Goal: Information Seeking & Learning: Learn about a topic

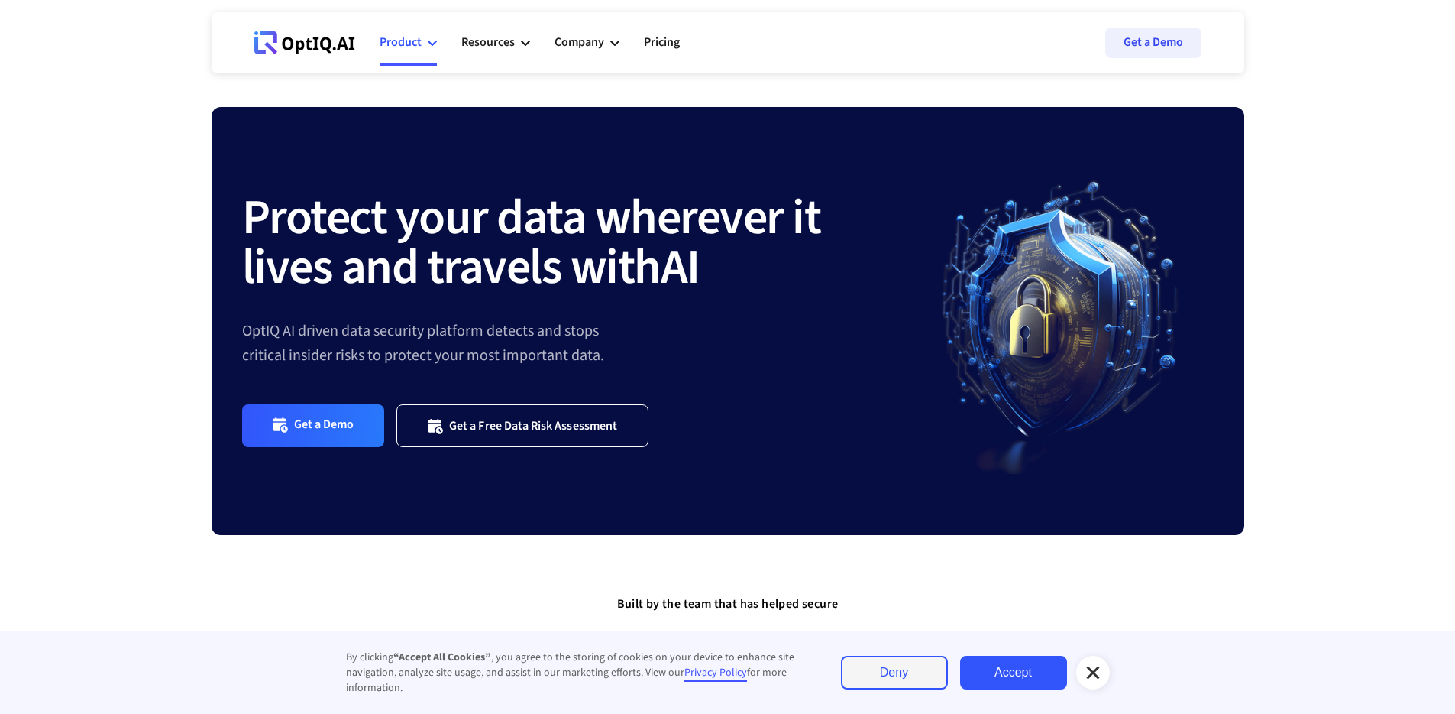
click at [428, 42] on icon at bounding box center [432, 42] width 9 height 9
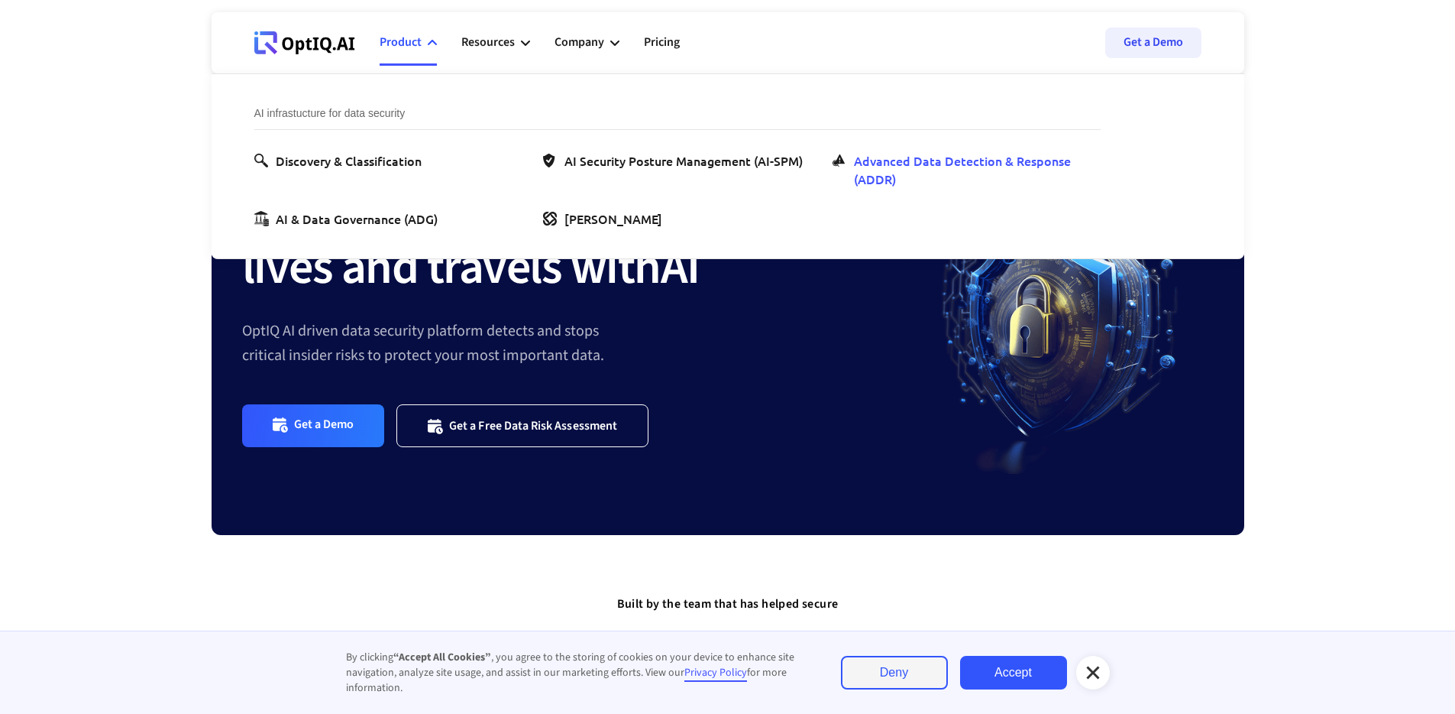
click at [971, 175] on div "Advanced Data Detection & Response (ADDR)" at bounding box center [974, 169] width 241 height 37
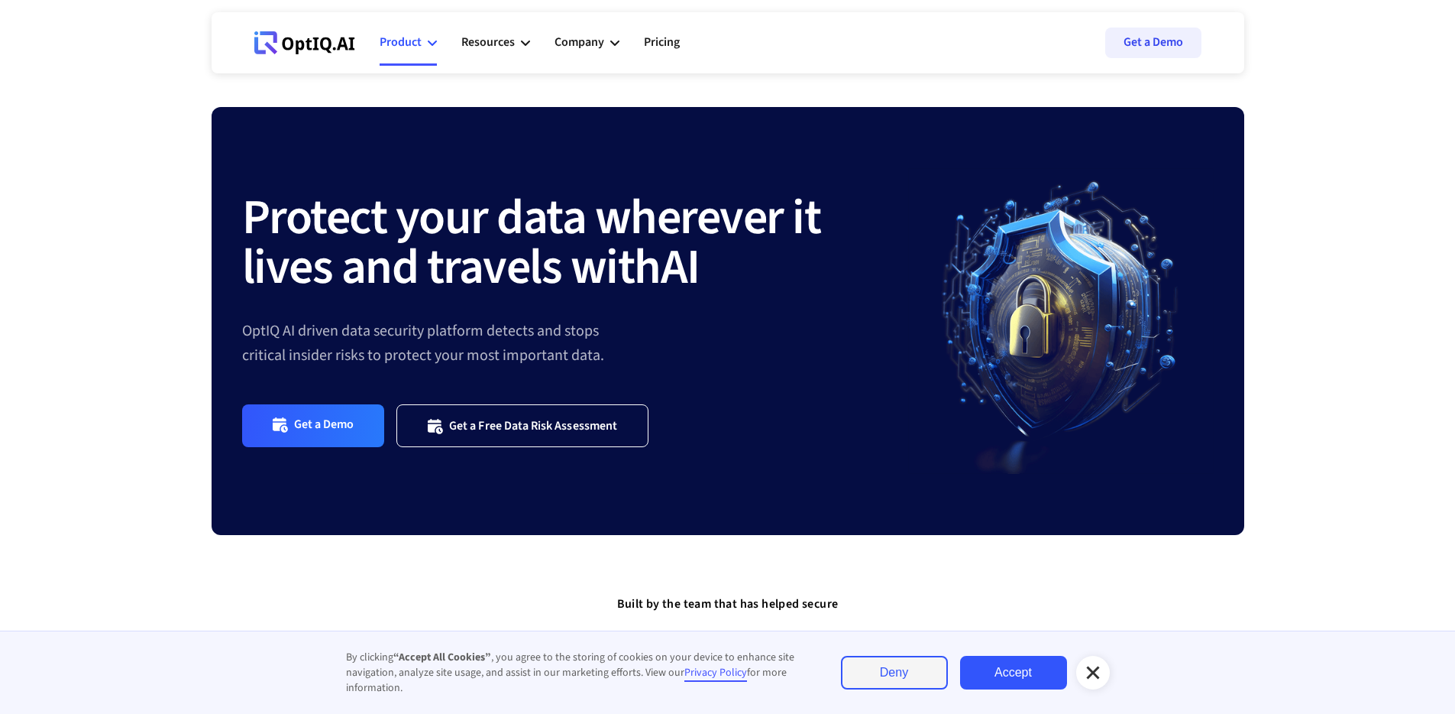
click at [394, 39] on div "Product" at bounding box center [401, 42] width 42 height 21
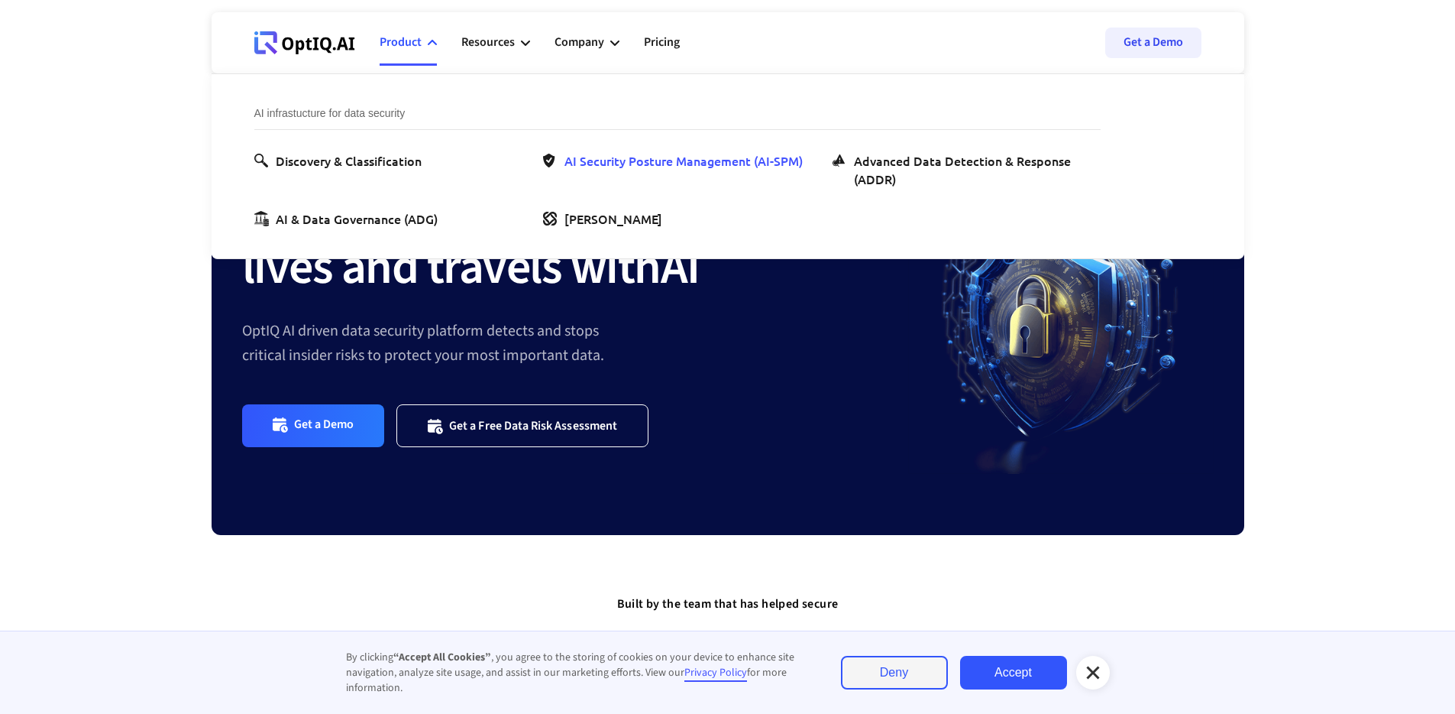
click at [650, 157] on div "AI Security Posture Management (AI-SPM)" at bounding box center [684, 160] width 238 height 18
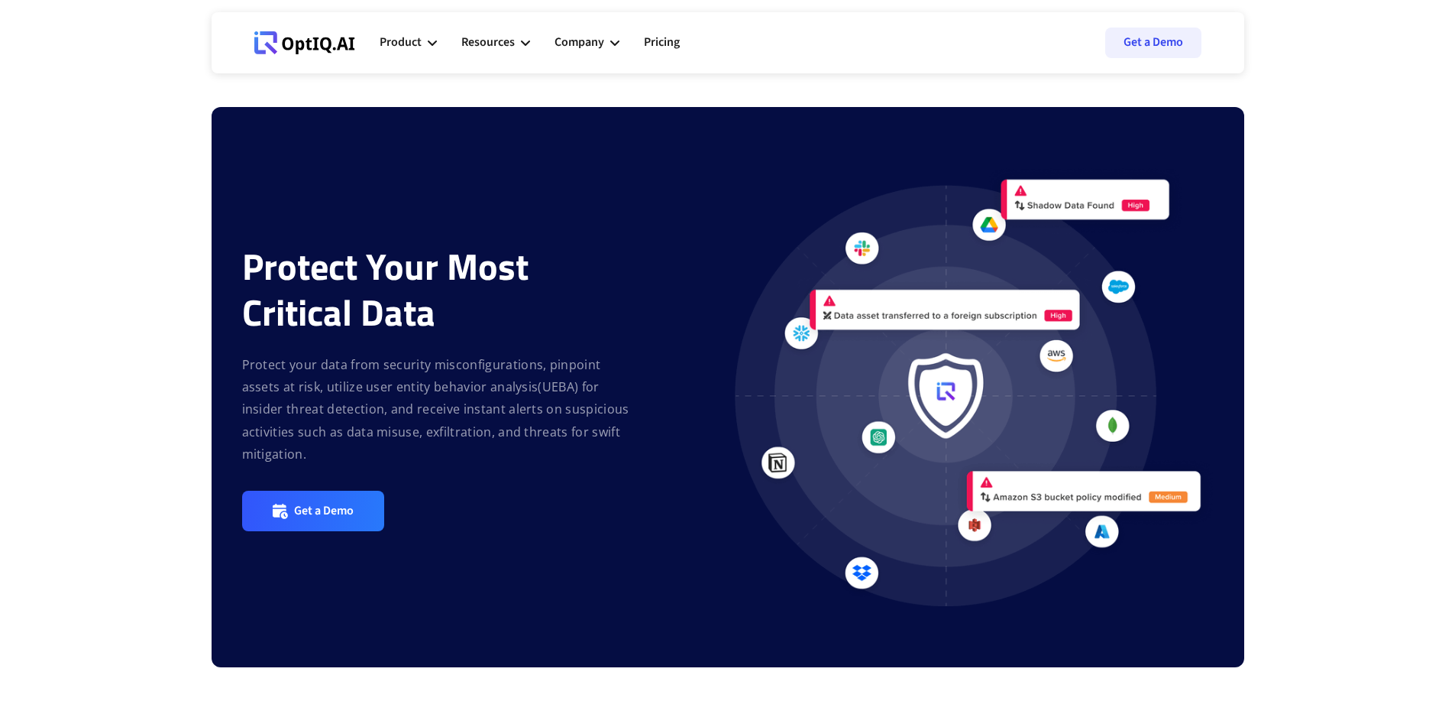
scroll to position [1360, 0]
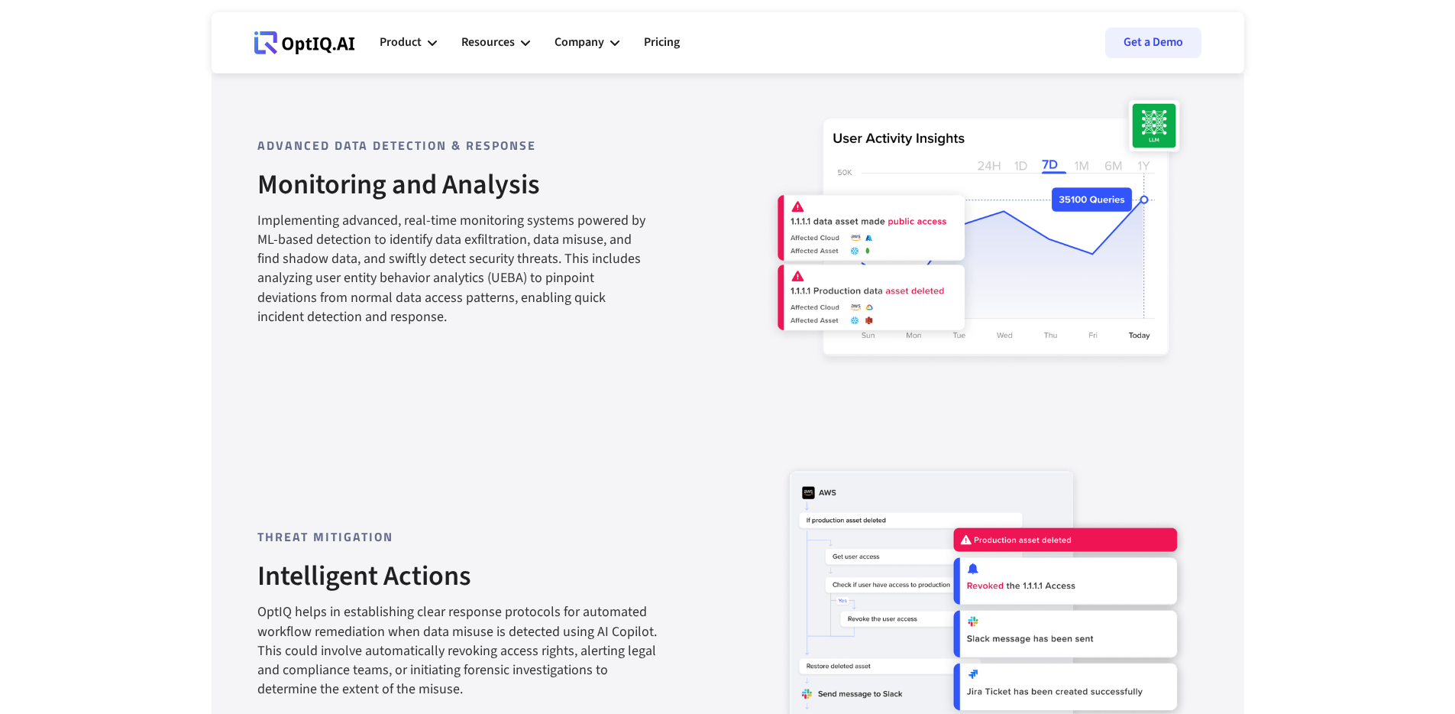
click at [438, 264] on div "Implementing advanced, real-time monitoring systems powered by ML-based detecti…" at bounding box center [452, 268] width 391 height 115
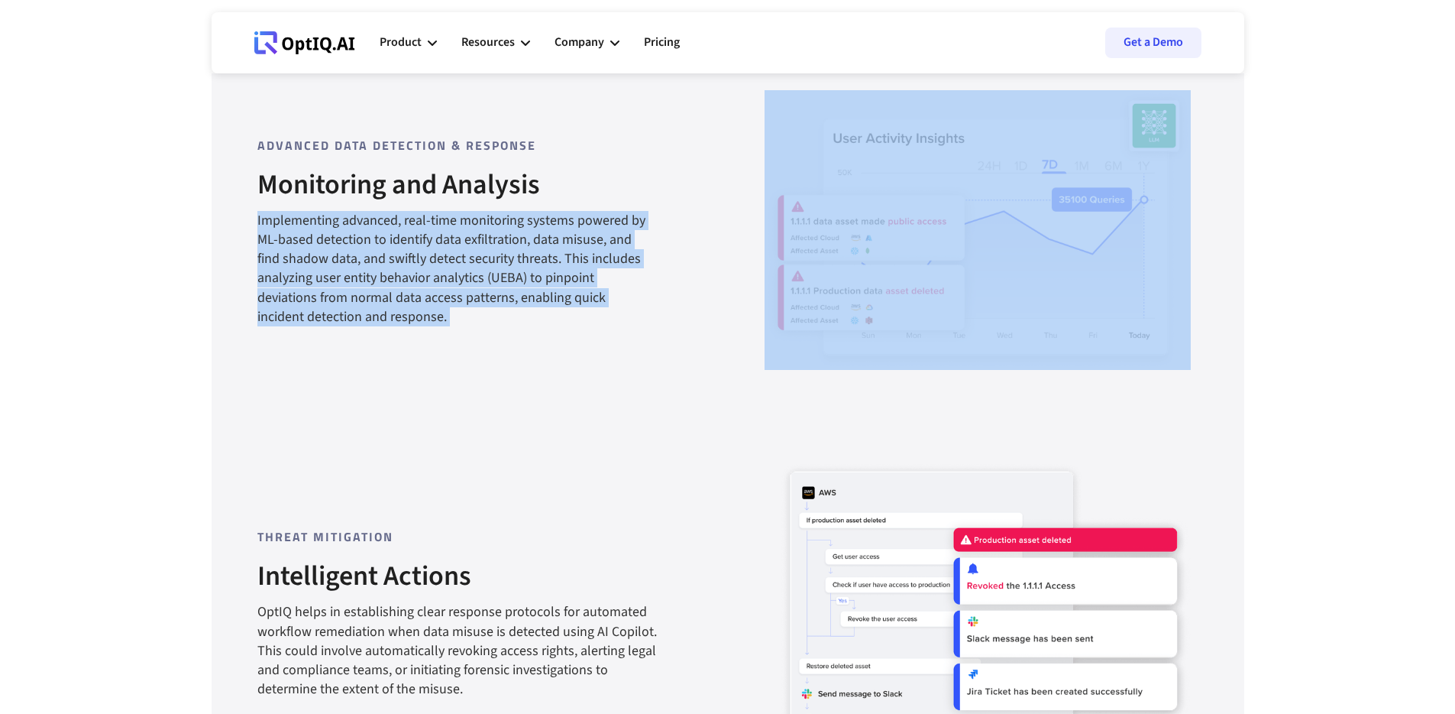
click at [438, 264] on div "Implementing advanced, real-time monitoring systems powered by ML-based detecti…" at bounding box center [452, 268] width 391 height 115
click at [450, 291] on div "Implementing advanced, real-time monitoring systems powered by ML-based detecti…" at bounding box center [452, 268] width 391 height 115
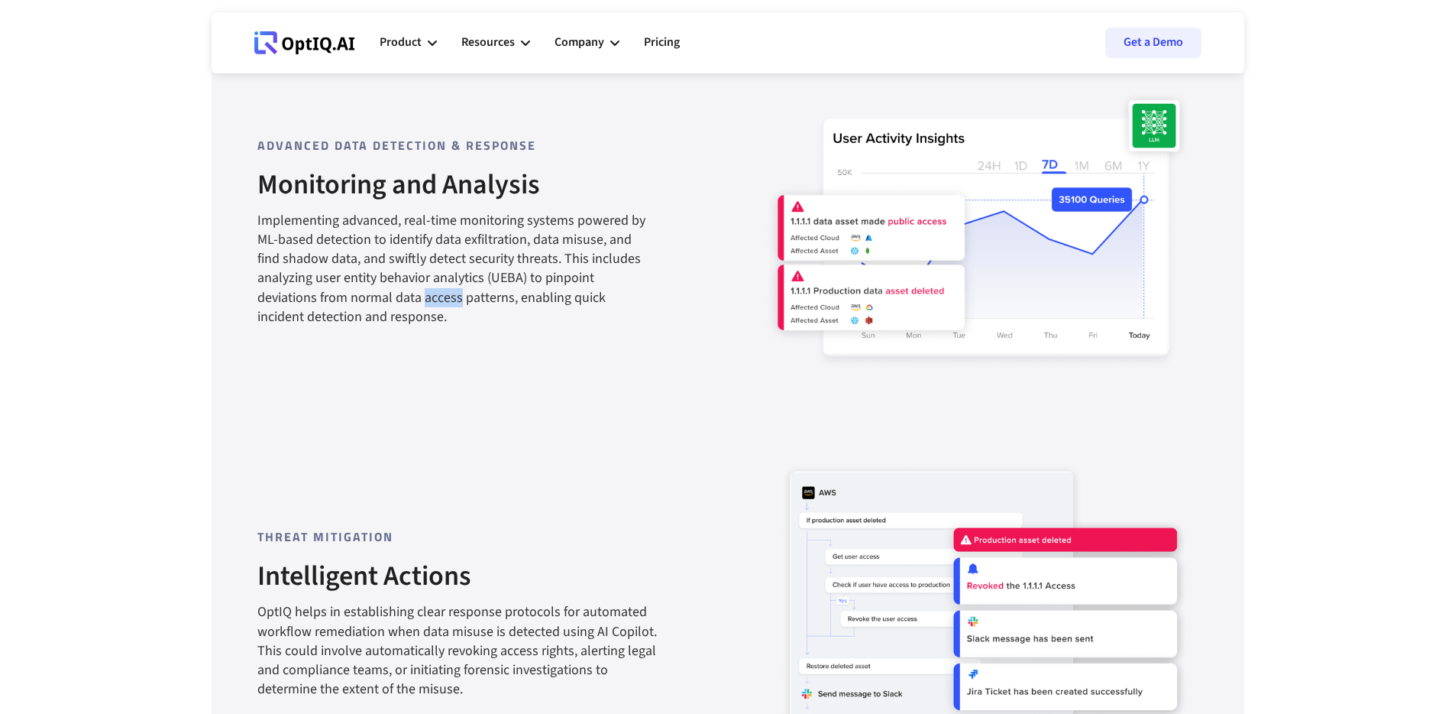
click at [450, 291] on div "Implementing advanced, real-time monitoring systems powered by ML-based detecti…" at bounding box center [452, 268] width 391 height 115
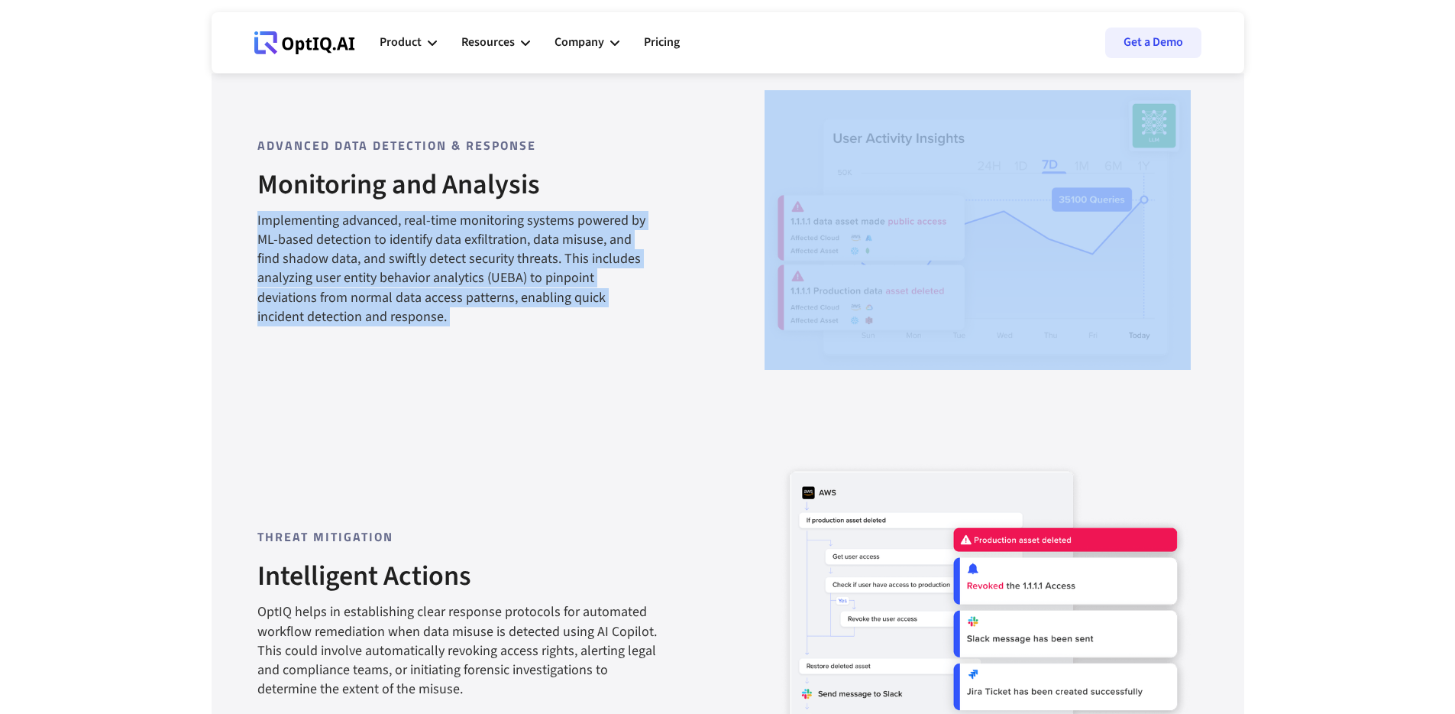
click at [450, 291] on div "Implementing advanced, real-time monitoring systems powered by ML-based detecti…" at bounding box center [452, 268] width 391 height 115
click at [455, 319] on div "Implementing advanced, real-time monitoring systems powered by ML-based detecti…" at bounding box center [452, 268] width 391 height 115
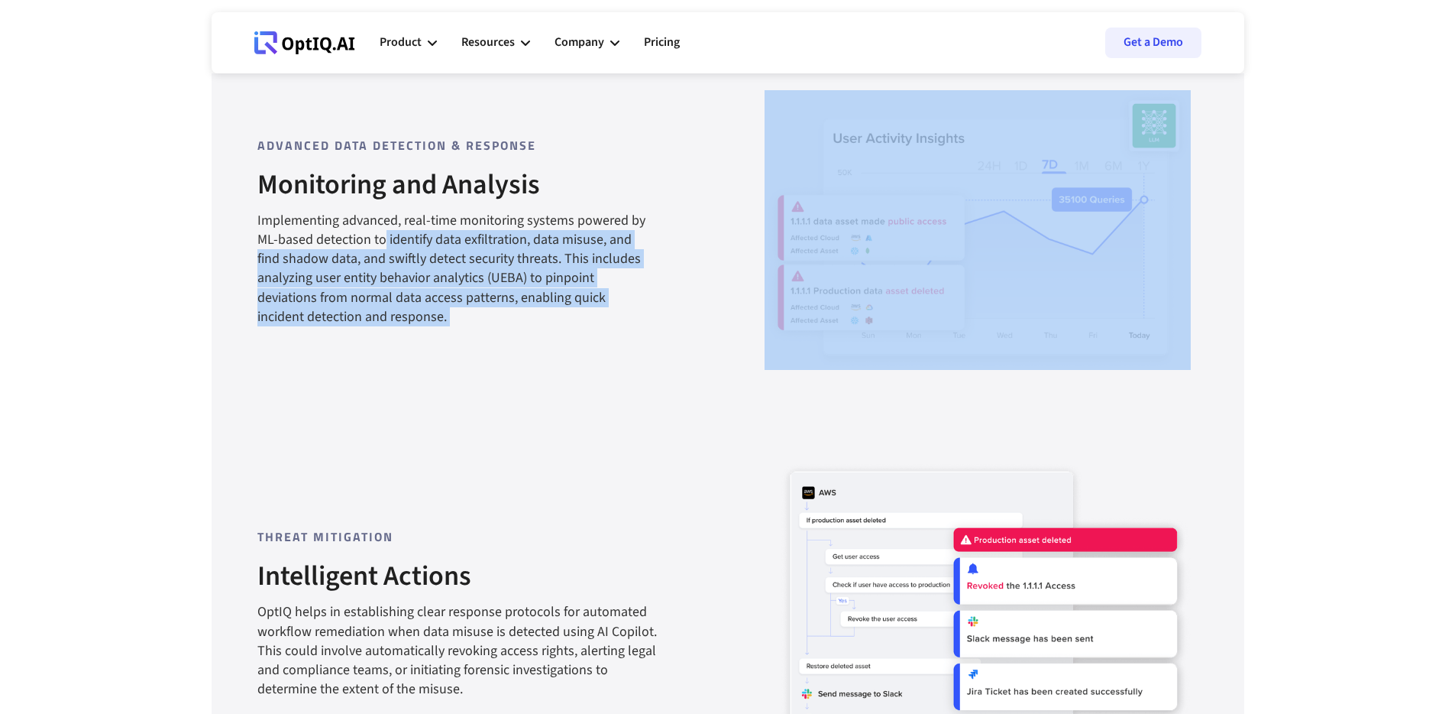
drag, startPoint x: 455, startPoint y: 319, endPoint x: 386, endPoint y: 244, distance: 101.7
click at [385, 244] on div "Implementing advanced, real-time monitoring systems powered by ML-based detecti…" at bounding box center [452, 268] width 391 height 115
click at [386, 244] on div "Implementing advanced, real-time monitoring systems powered by ML-based detecti…" at bounding box center [452, 268] width 391 height 115
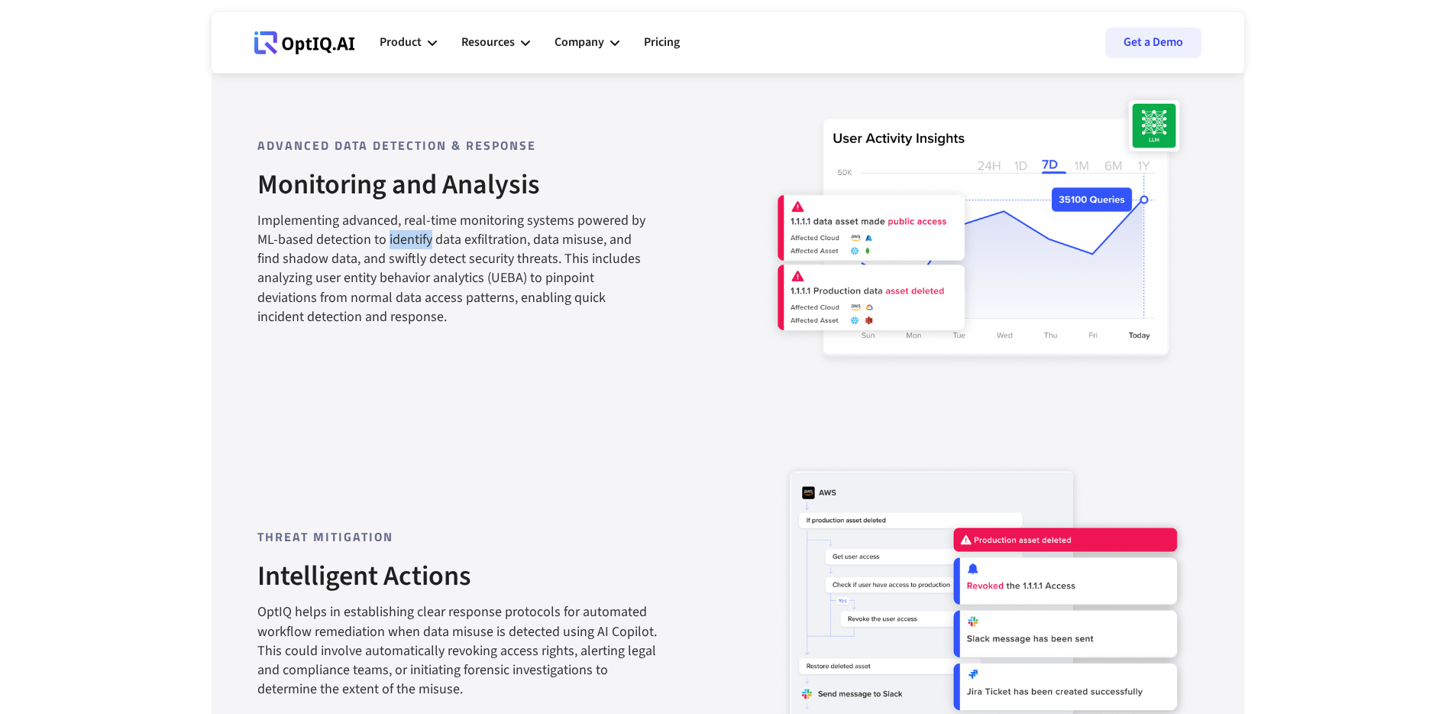
click at [386, 244] on div "Implementing advanced, real-time monitoring systems powered by ML-based detecti…" at bounding box center [452, 268] width 391 height 115
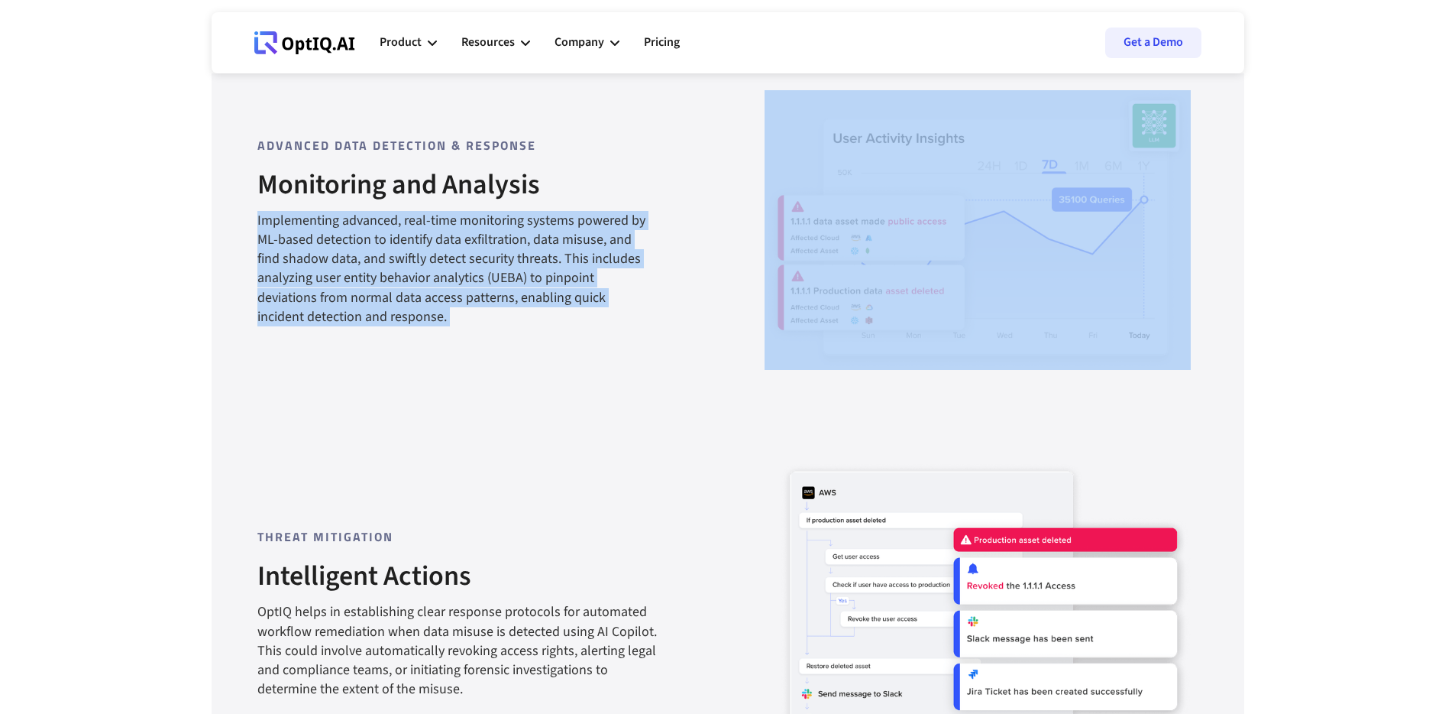
click at [386, 244] on div "Implementing advanced, real-time monitoring systems powered by ML-based detecti…" at bounding box center [452, 268] width 391 height 115
click at [386, 276] on div "Implementing advanced, real-time monitoring systems powered by ML-based detecti…" at bounding box center [452, 268] width 391 height 115
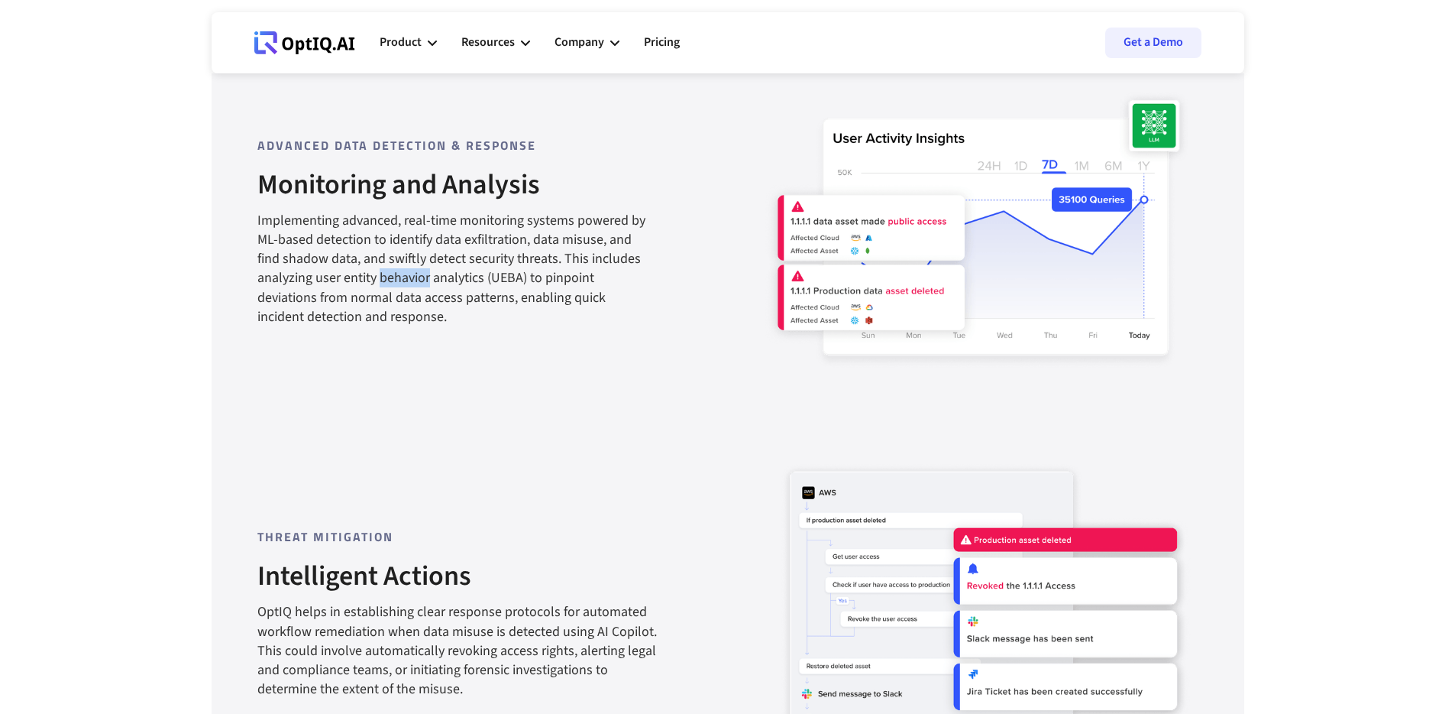
click at [386, 276] on div "Implementing advanced, real-time monitoring systems powered by ML-based detecti…" at bounding box center [452, 268] width 391 height 115
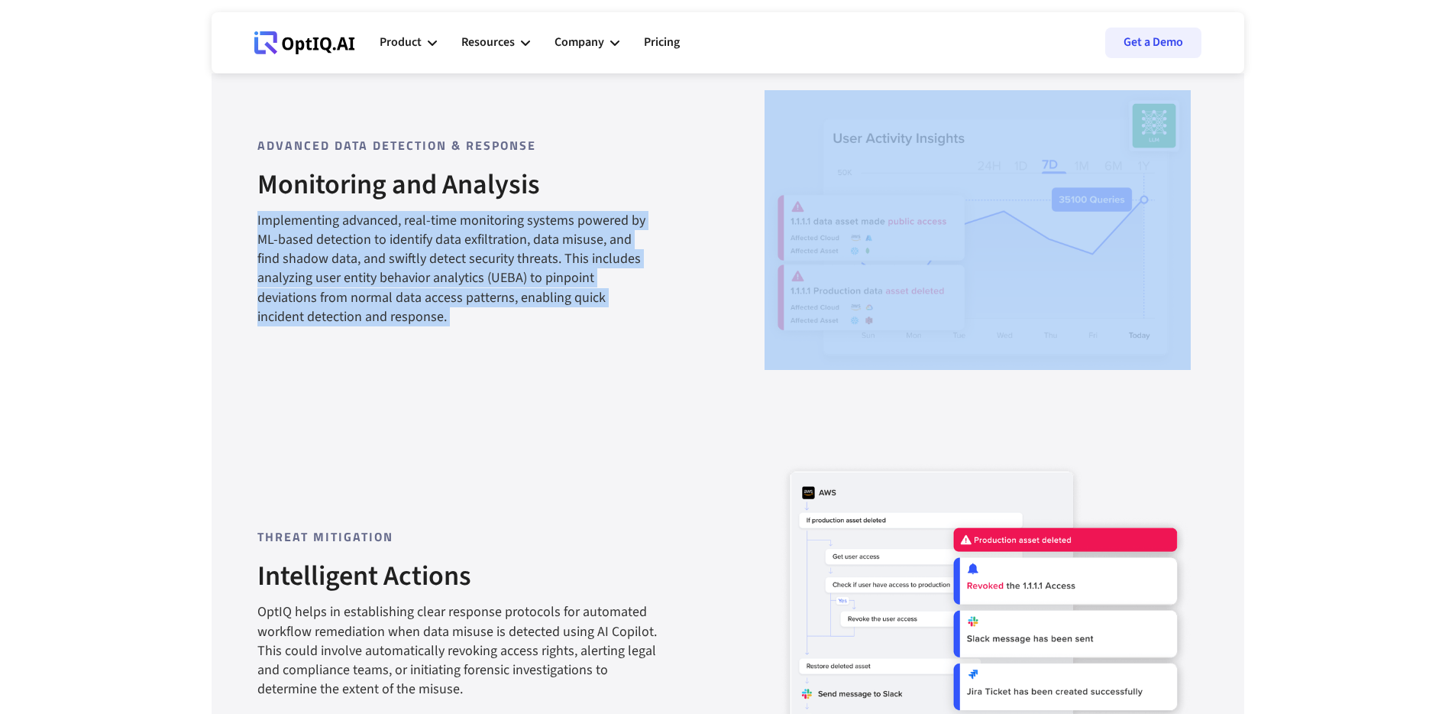
click at [386, 276] on div "Implementing advanced, real-time monitoring systems powered by ML-based detecti…" at bounding box center [452, 268] width 391 height 115
click at [386, 295] on div "Implementing advanced, real-time monitoring systems powered by ML-based detecti…" at bounding box center [452, 268] width 391 height 115
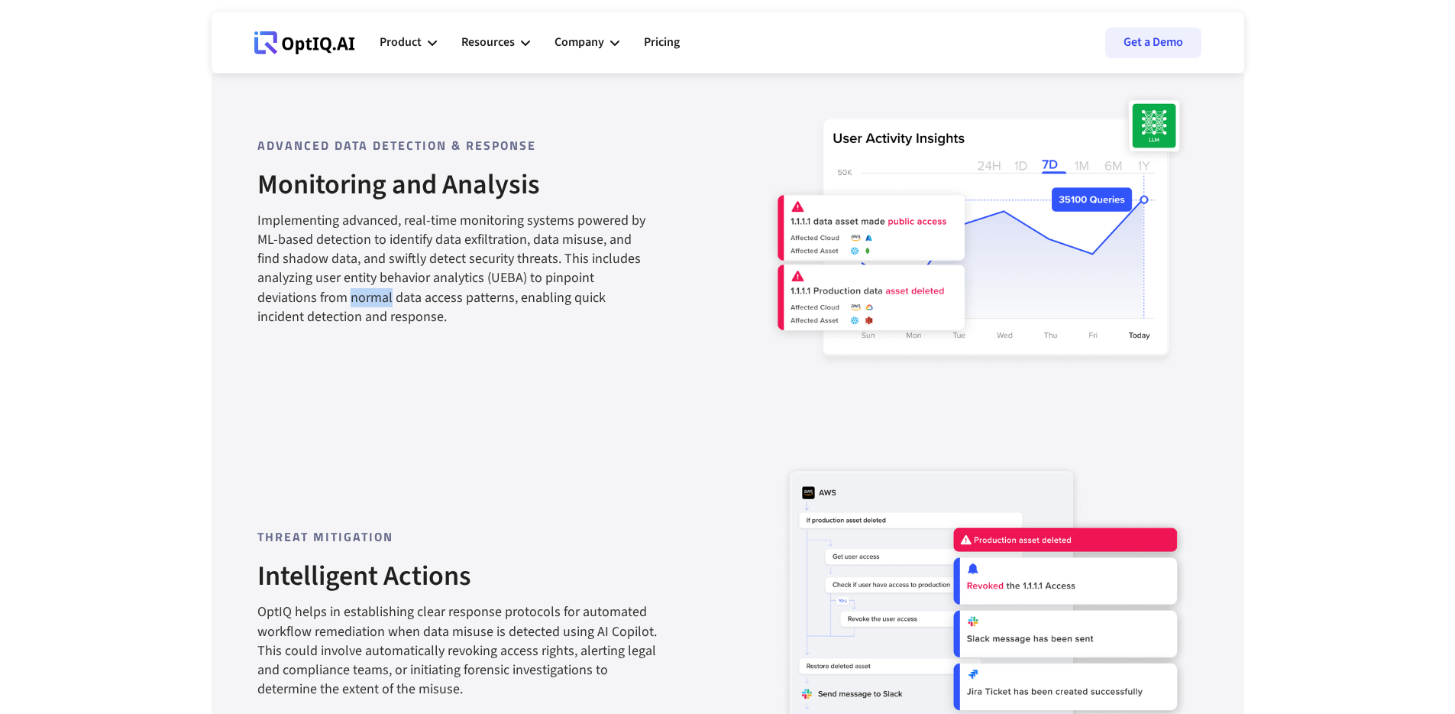
click at [386, 295] on div "Implementing advanced, real-time monitoring systems powered by ML-based detecti…" at bounding box center [452, 268] width 391 height 115
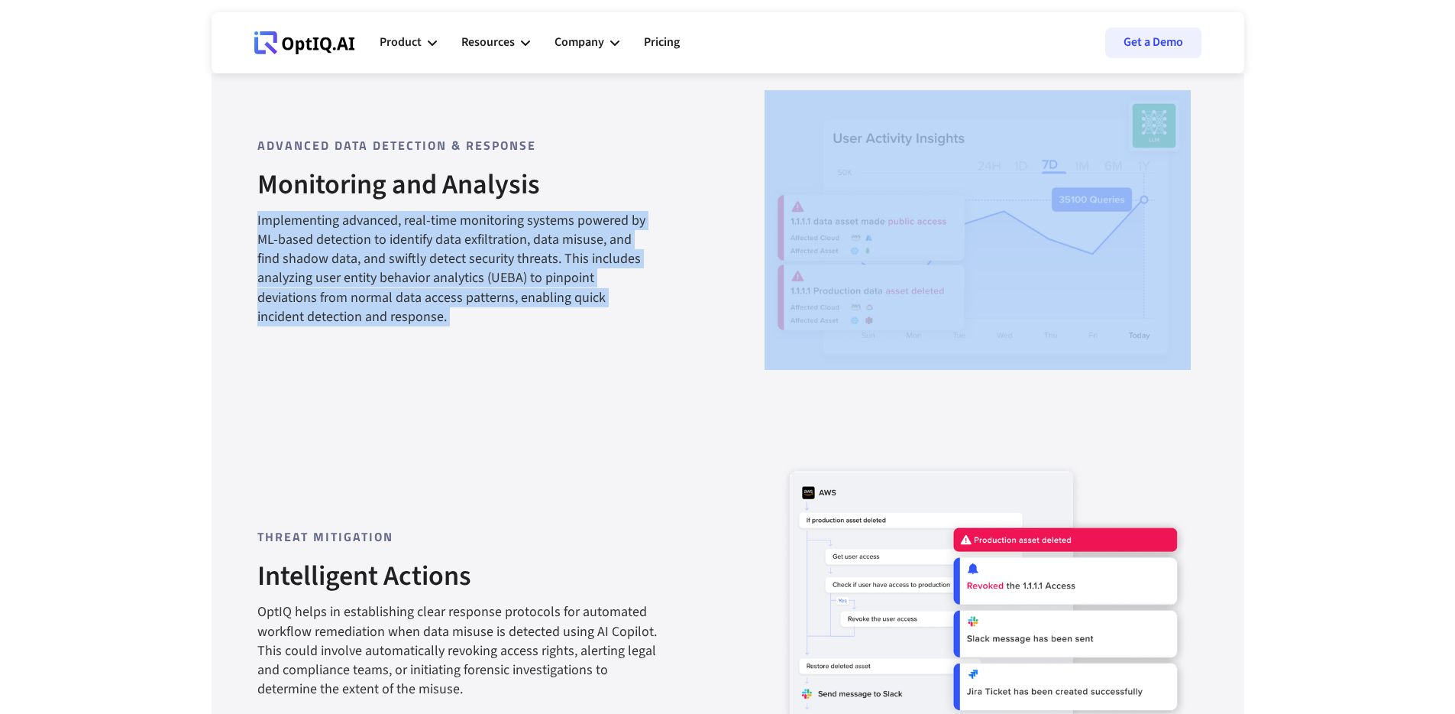
click at [386, 295] on div "Implementing advanced, real-time monitoring systems powered by ML-based detecti…" at bounding box center [452, 268] width 391 height 115
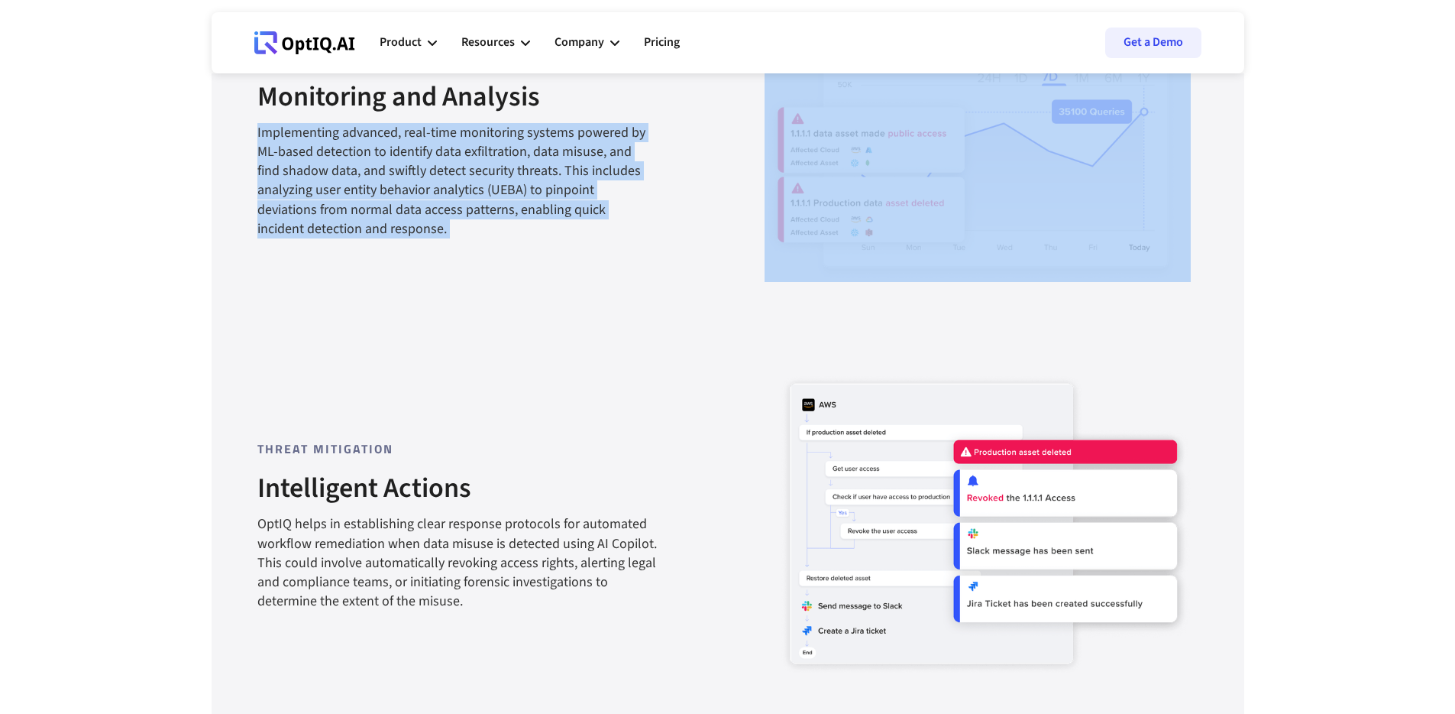
scroll to position [1562, 0]
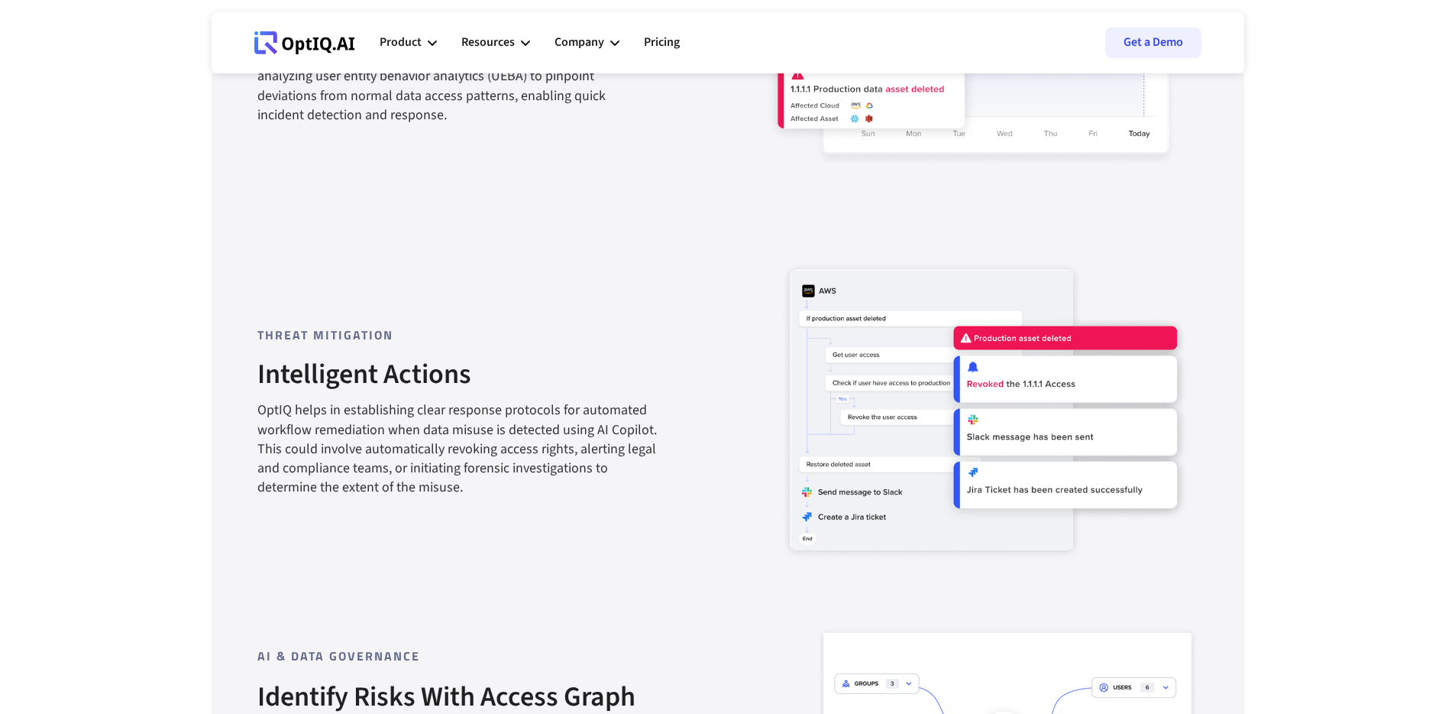
click at [409, 382] on strong "Intelligent Actions" at bounding box center [364, 373] width 214 height 39
click at [409, 415] on div "OptIQ helps in establishing clear response protocols for automated workflow rem…" at bounding box center [460, 448] width 406 height 96
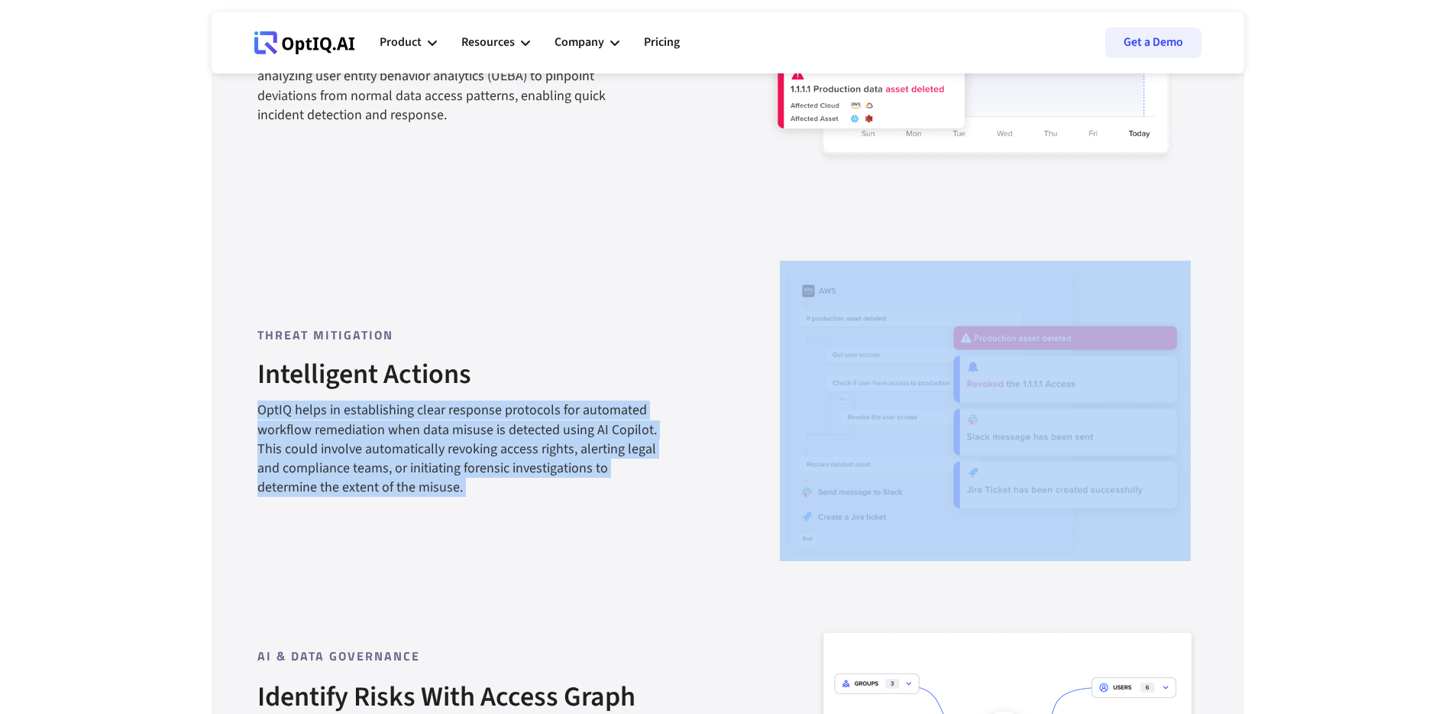
click at [409, 415] on div "OptIQ helps in establishing clear response protocols for automated workflow rem…" at bounding box center [460, 448] width 406 height 96
click at [415, 415] on div "OptIQ helps in establishing clear response protocols for automated workflow rem…" at bounding box center [460, 448] width 406 height 96
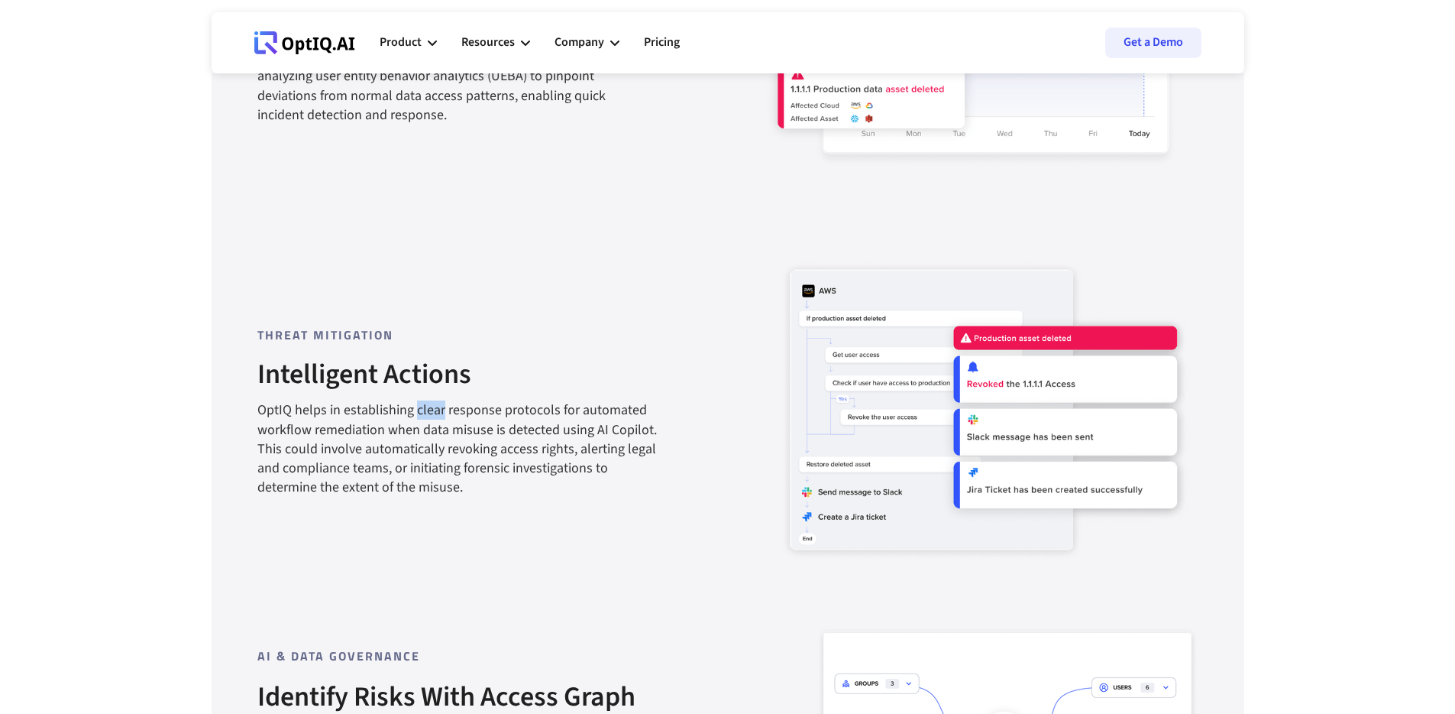
click at [415, 415] on div "OptIQ helps in establishing clear response protocols for automated workflow rem…" at bounding box center [460, 448] width 406 height 96
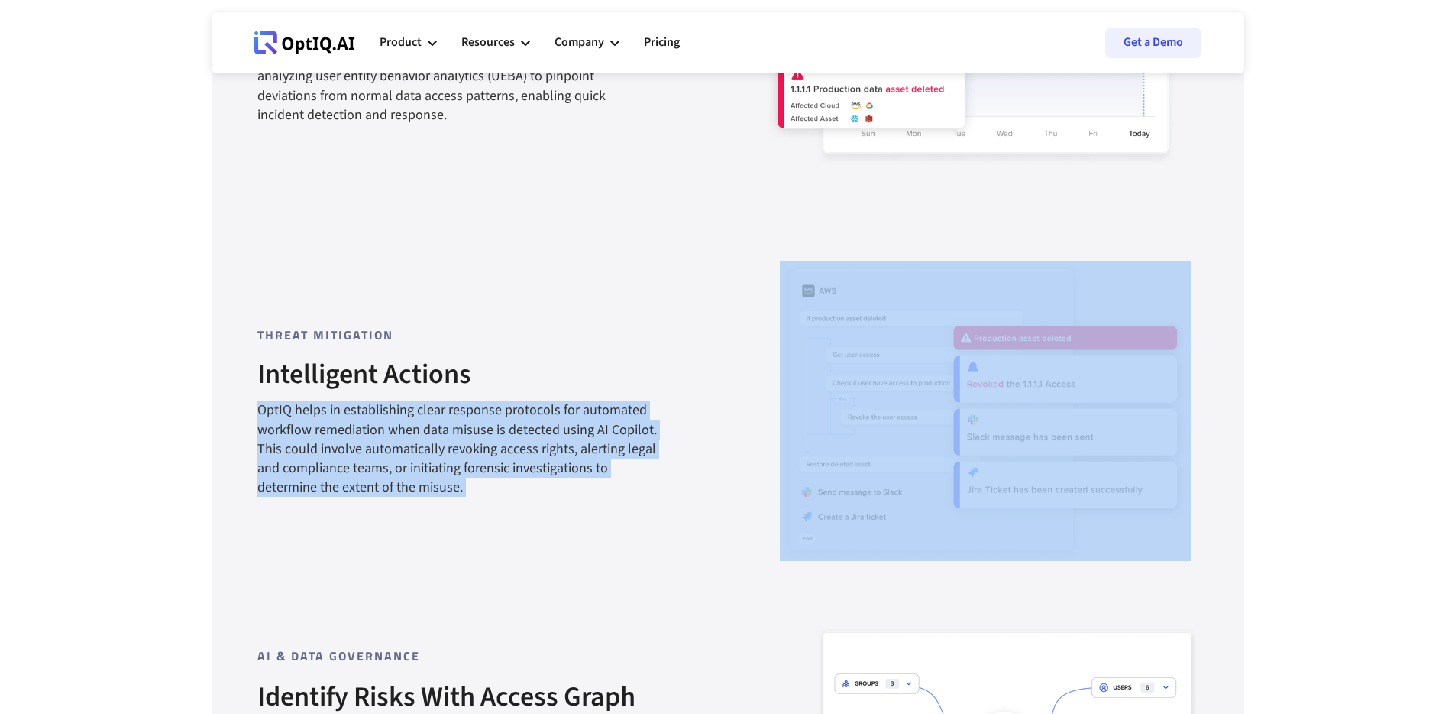
click at [415, 415] on div "OptIQ helps in establishing clear response protocols for automated workflow rem…" at bounding box center [460, 448] width 406 height 96
click at [418, 418] on div "OptIQ helps in establishing clear response protocols for automated workflow rem…" at bounding box center [460, 448] width 406 height 96
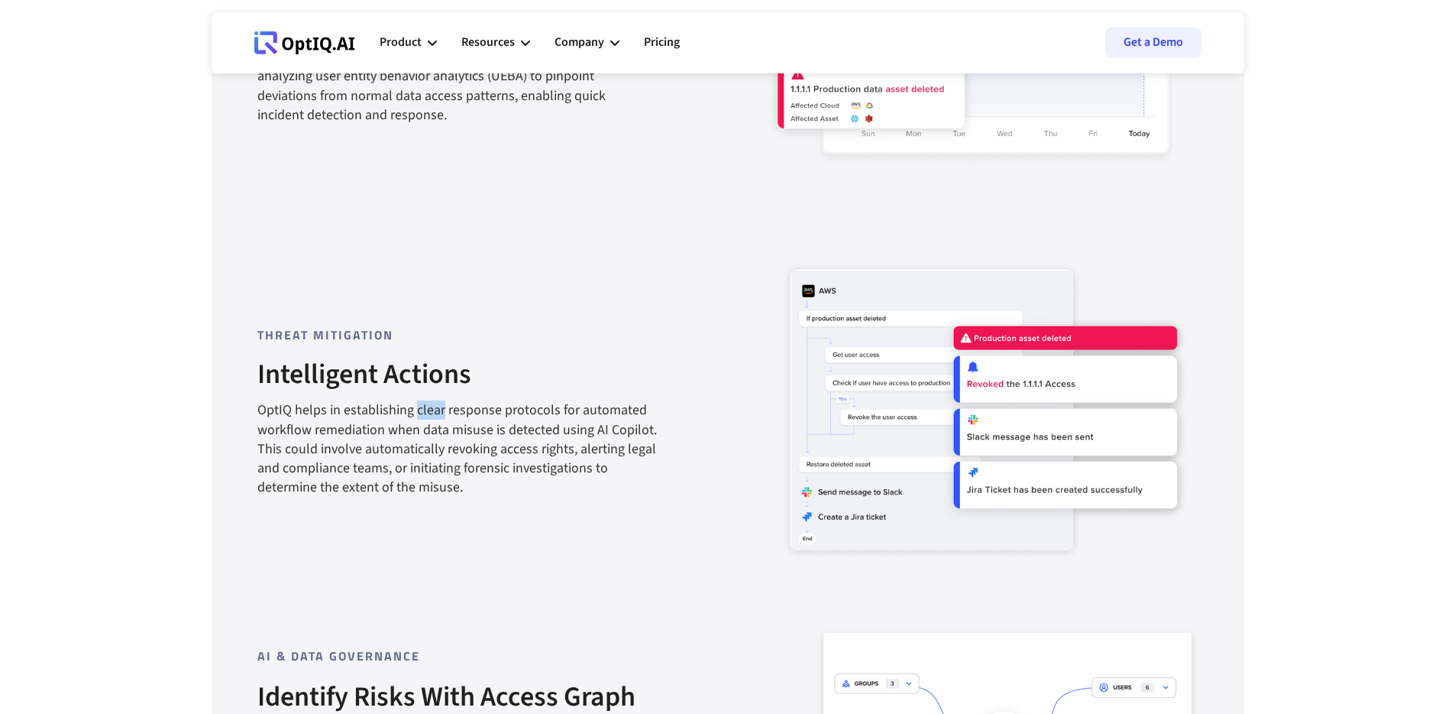
click at [418, 418] on div "OptIQ helps in establishing clear response protocols for automated workflow rem…" at bounding box center [460, 448] width 406 height 96
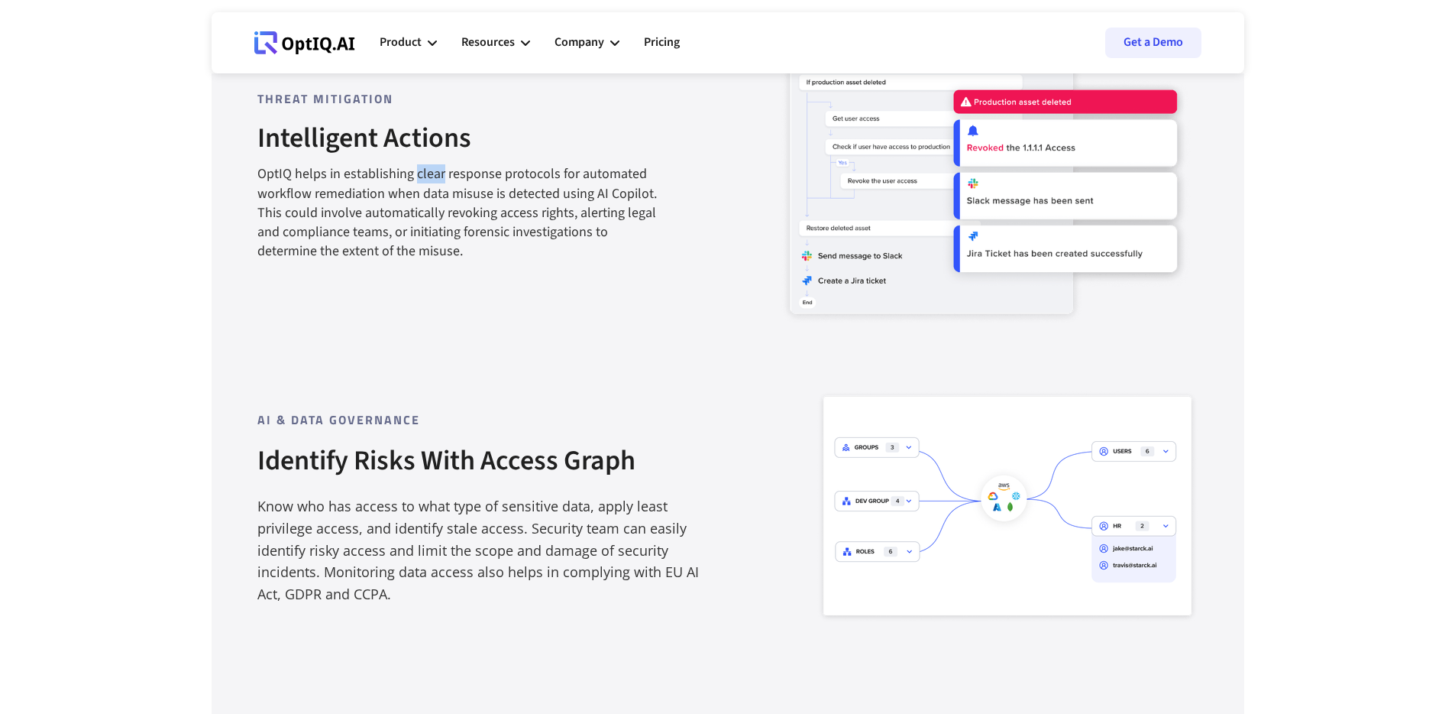
scroll to position [1989, 0]
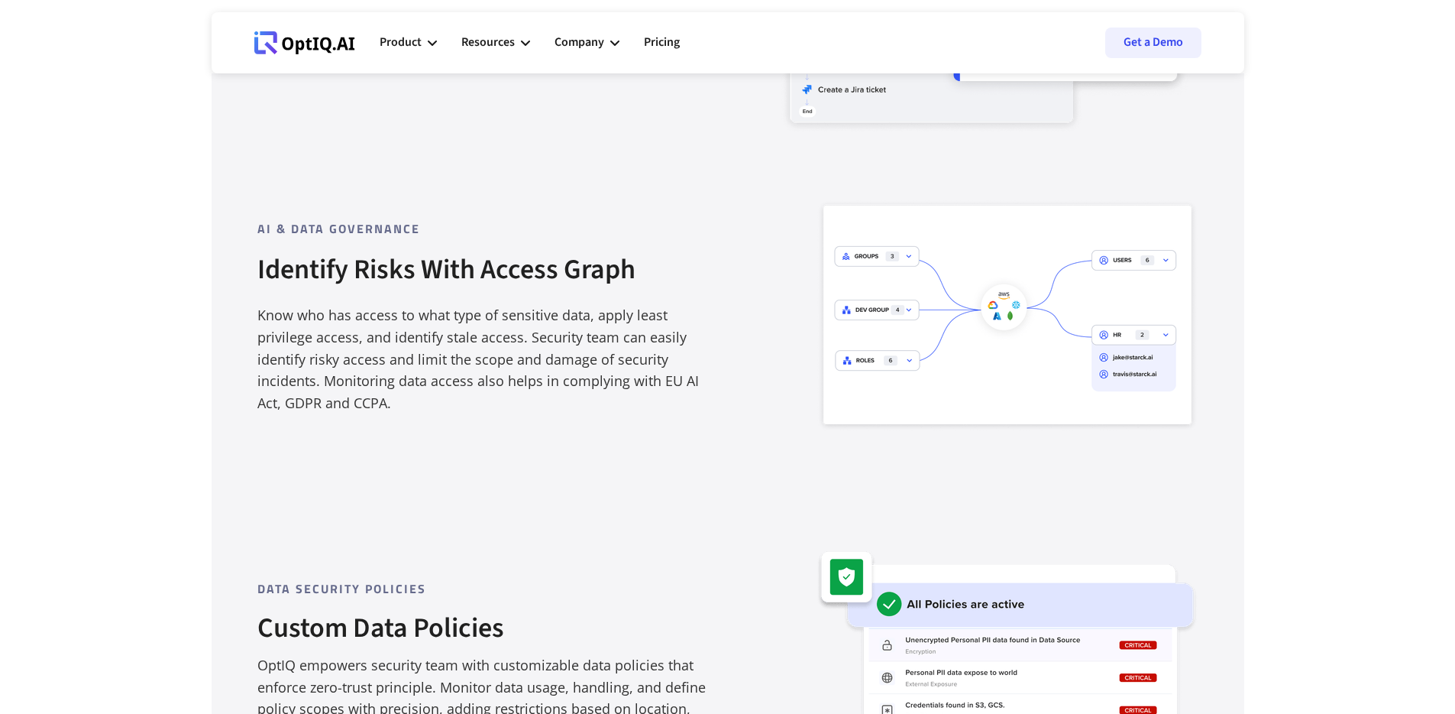
click at [432, 341] on div "Know who has access to what type of sensitive data, apply least privilege acces…" at bounding box center [491, 359] width 468 height 110
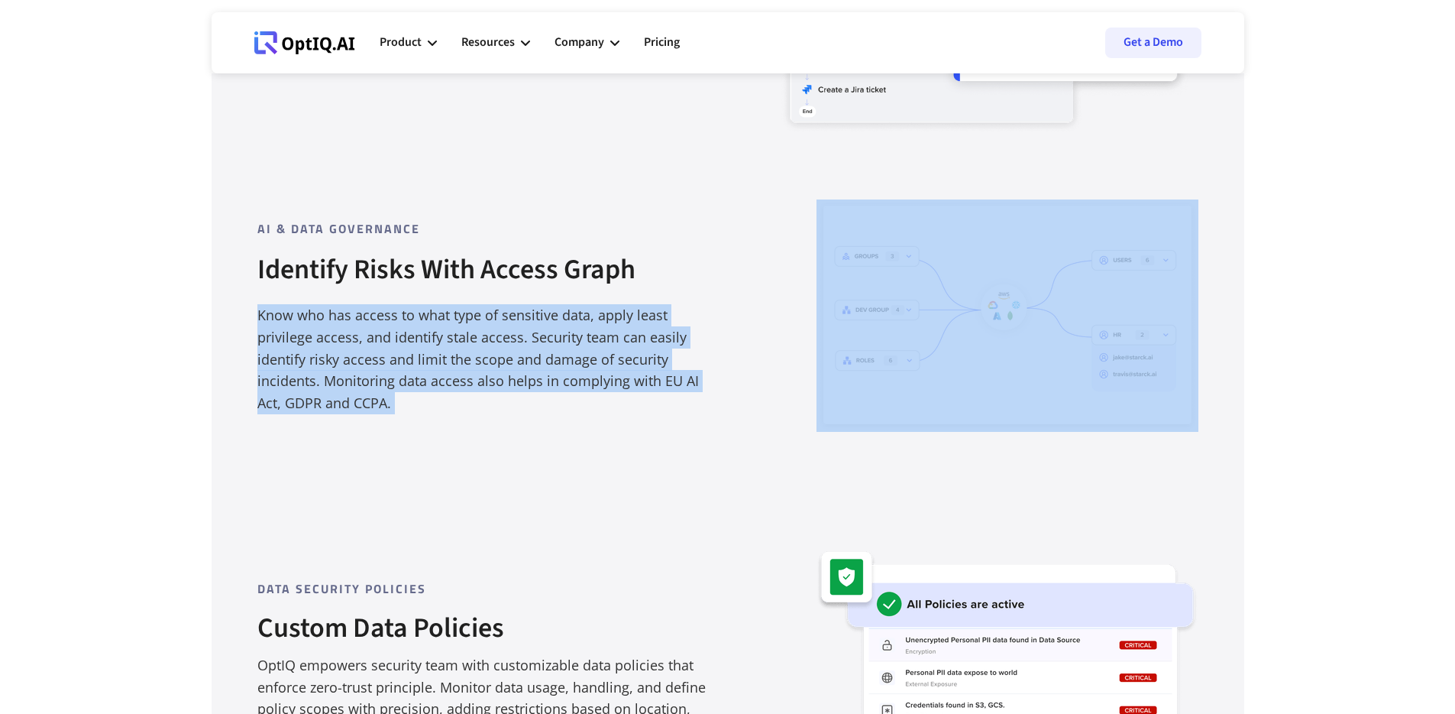
click at [432, 341] on div "Know who has access to what type of sensitive data, apply least privilege acces…" at bounding box center [491, 359] width 468 height 110
click at [452, 361] on div "Know who has access to what type of sensitive data, apply least privilege acces…" at bounding box center [491, 359] width 468 height 110
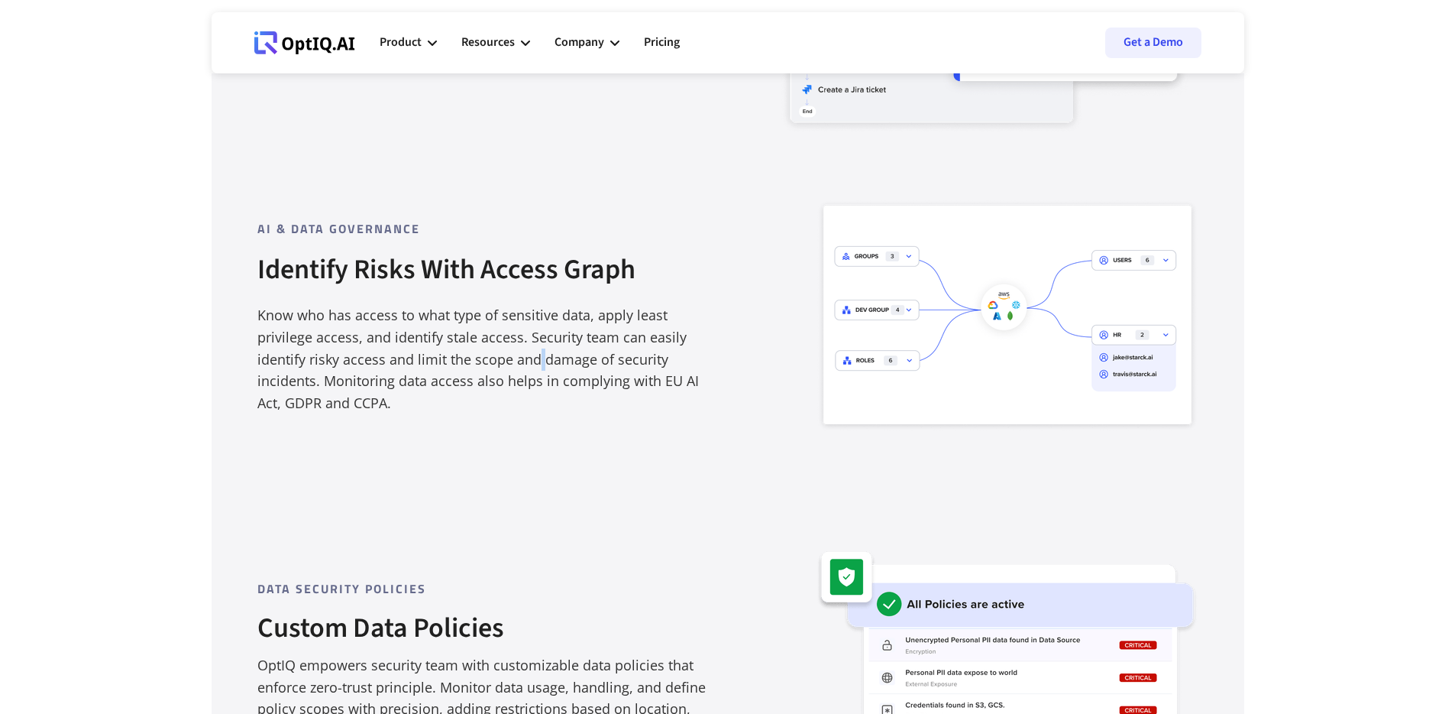
click at [452, 361] on div "Know who has access to what type of sensitive data, apply least privilege acces…" at bounding box center [491, 359] width 468 height 110
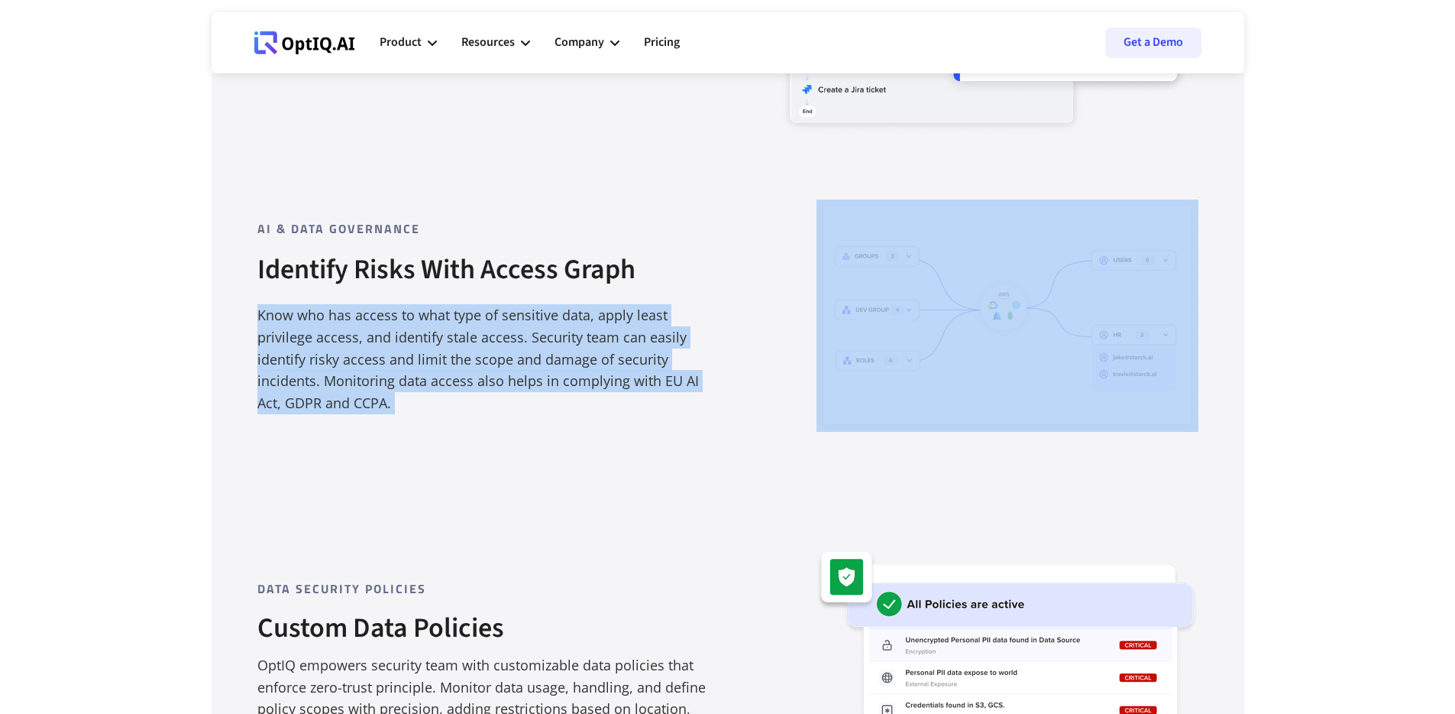
click at [452, 361] on div "Know who has access to what type of sensitive data, apply least privilege acces…" at bounding box center [491, 359] width 468 height 110
click at [494, 348] on div "Know who has access to what type of sensitive data, apply least privilege acces…" at bounding box center [491, 359] width 468 height 110
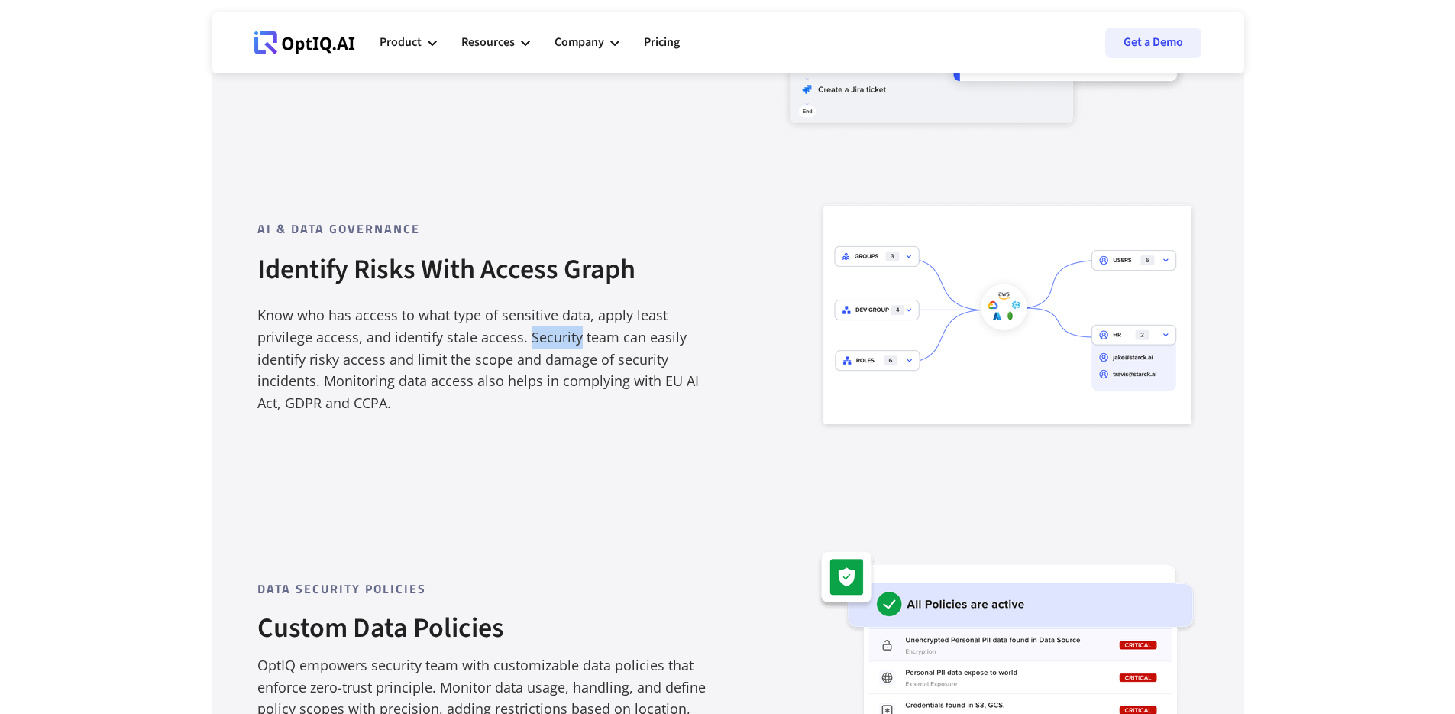
click at [494, 348] on div "Know who has access to what type of sensitive data, apply least privilege acces…" at bounding box center [491, 359] width 468 height 110
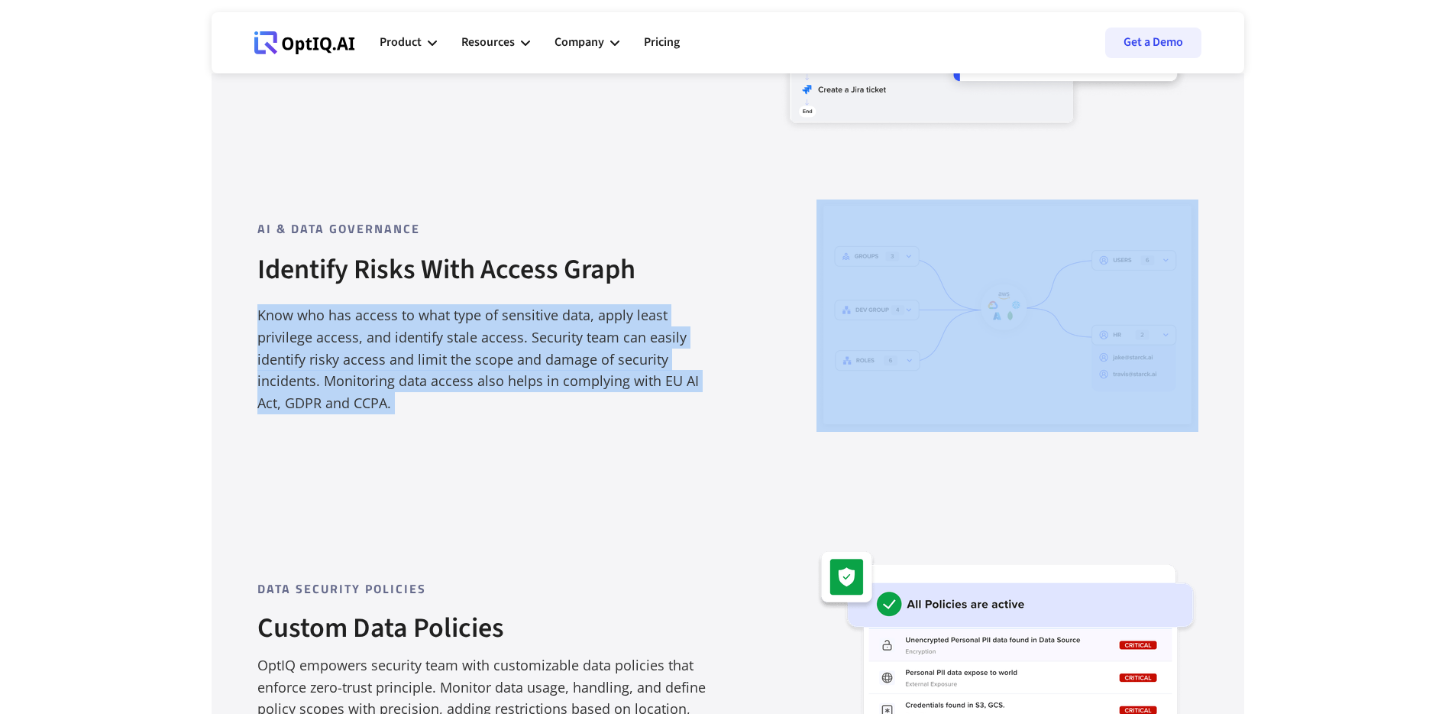
click at [494, 348] on div "Know who has access to what type of sensitive data, apply least privilege acces…" at bounding box center [491, 359] width 468 height 110
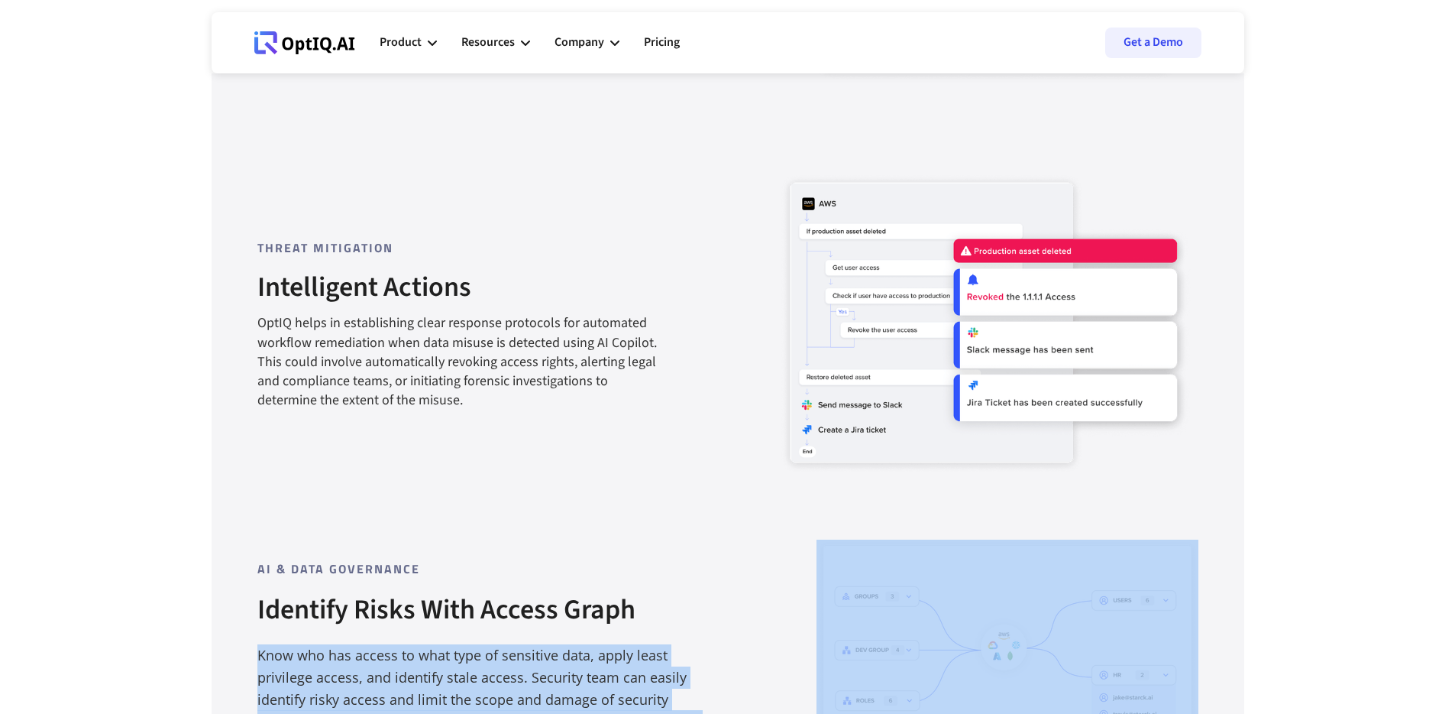
scroll to position [1636, 0]
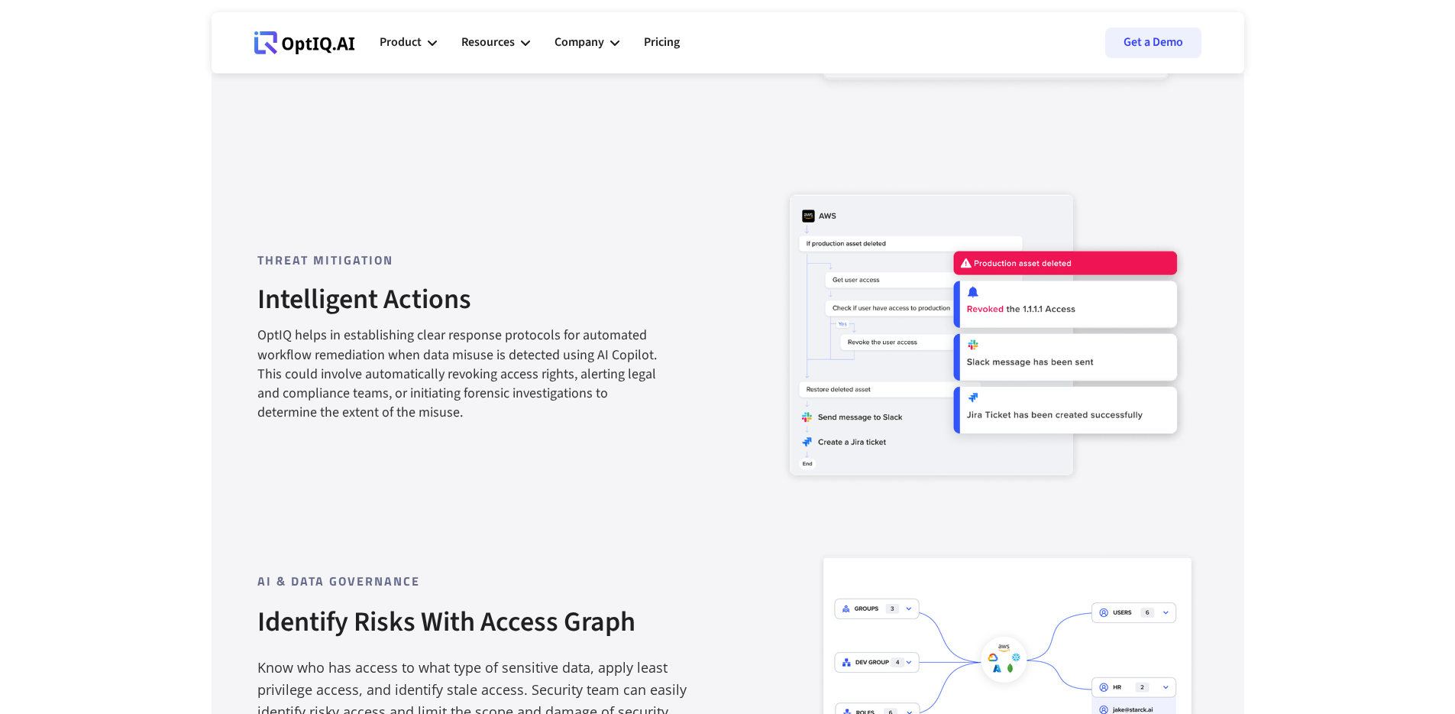
click at [487, 353] on div "OptIQ helps in establishing clear response protocols for automated workflow rem…" at bounding box center [460, 373] width 406 height 96
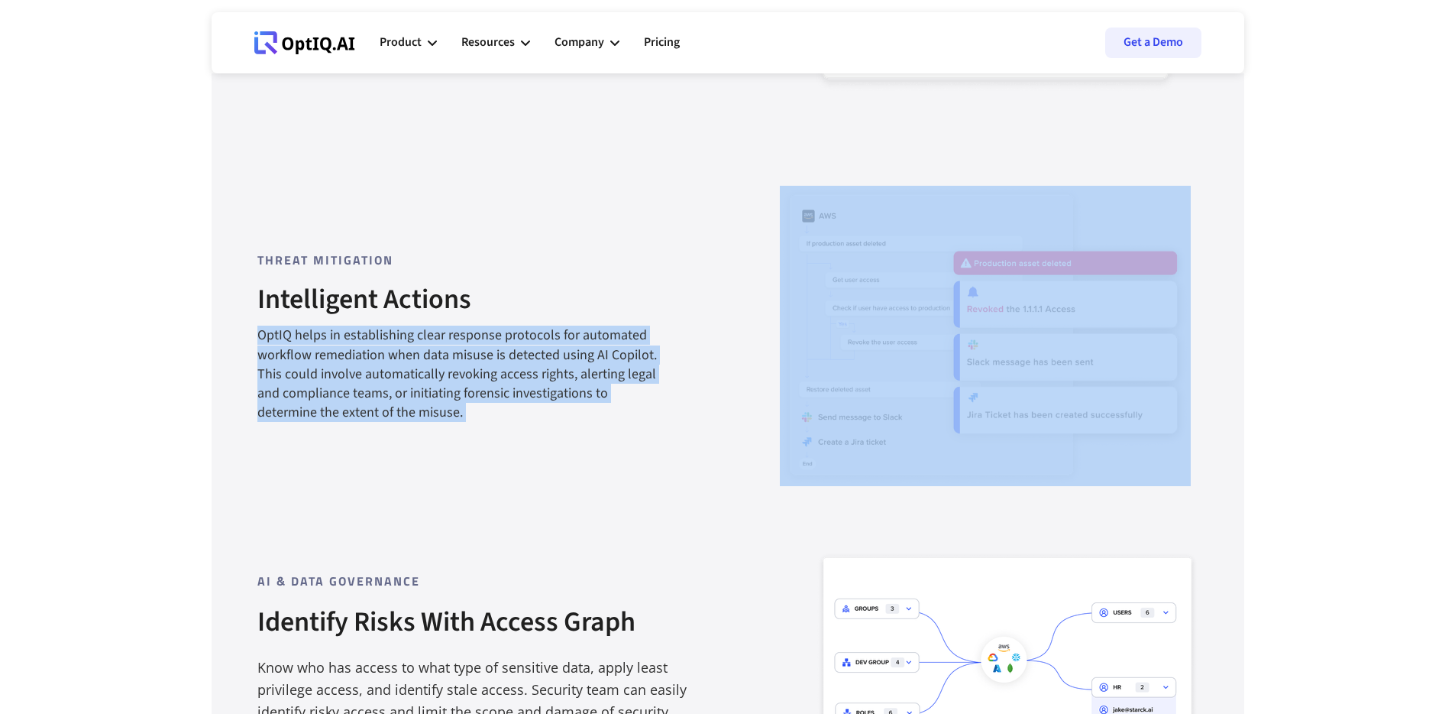
click at [487, 353] on div "OptIQ helps in establishing clear response protocols for automated workflow rem…" at bounding box center [460, 373] width 406 height 96
click at [496, 402] on div "OptIQ helps in establishing clear response protocols for automated workflow rem…" at bounding box center [460, 373] width 406 height 96
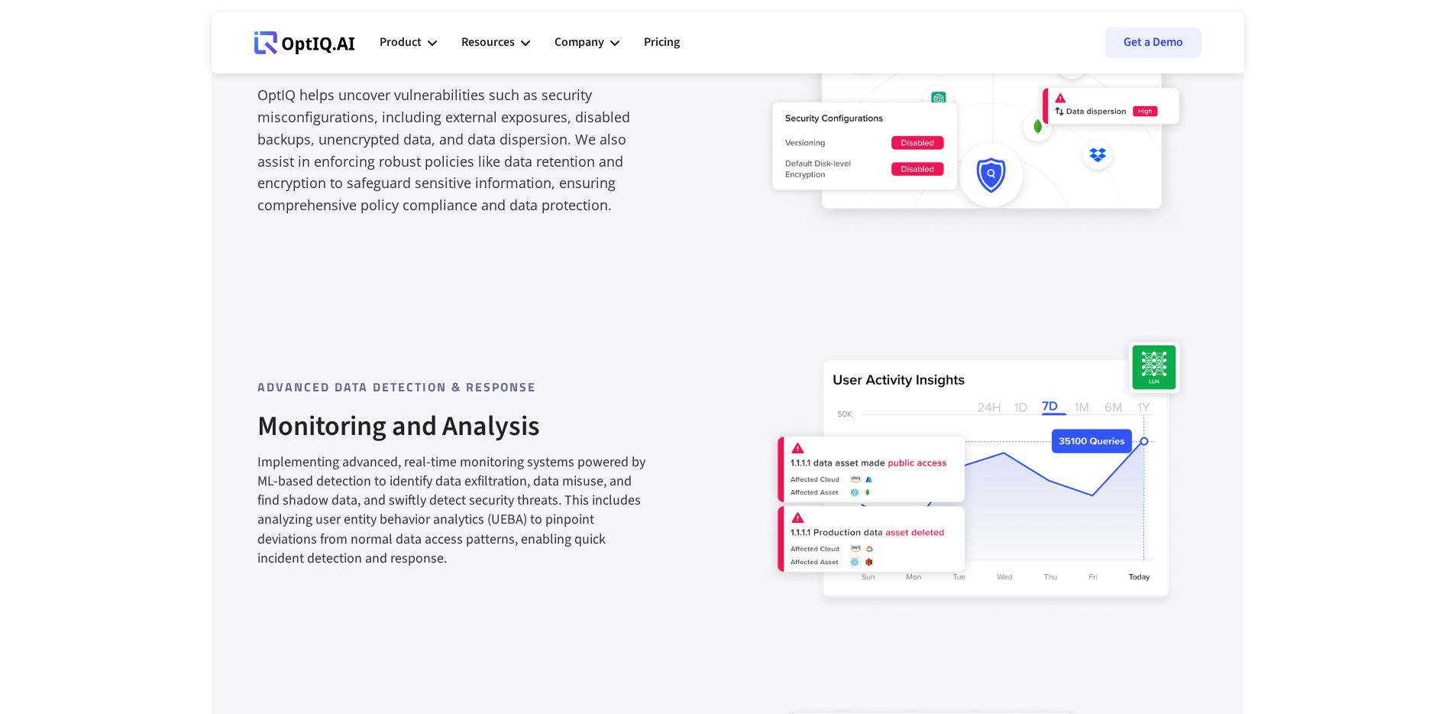
scroll to position [1076, 0]
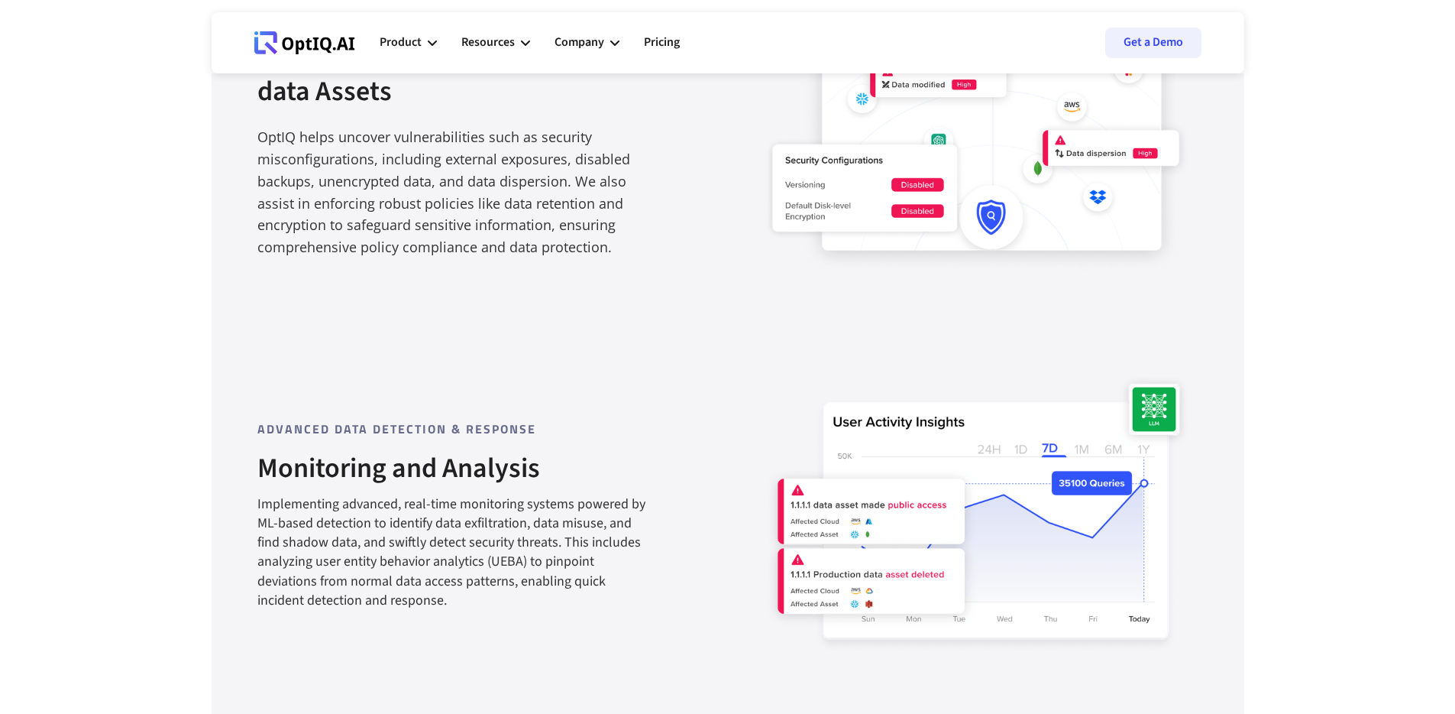
click at [520, 526] on div "Implementing advanced, real-time monitoring systems powered by ML-based detecti…" at bounding box center [452, 551] width 391 height 115
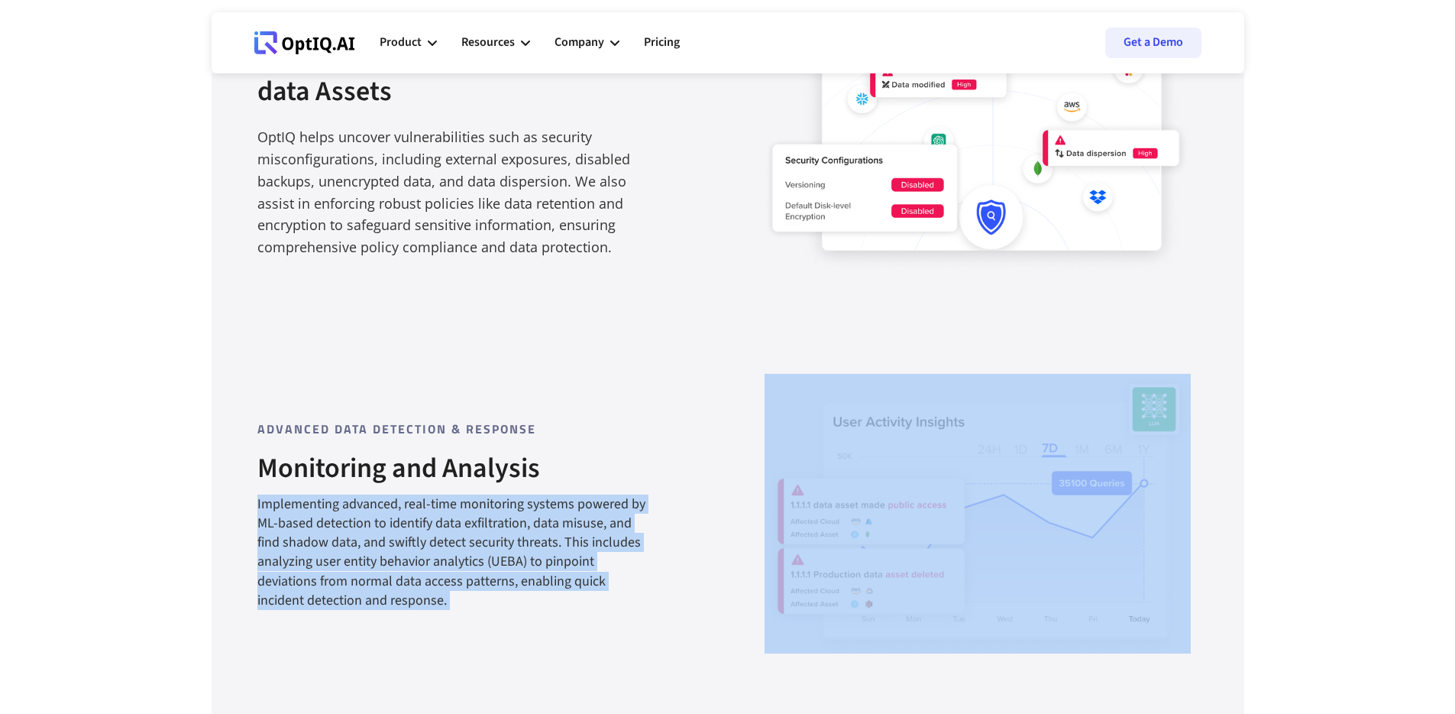
click at [520, 526] on div "Implementing advanced, real-time monitoring systems powered by ML-based detecti…" at bounding box center [452, 551] width 391 height 115
click at [520, 532] on div "Implementing advanced, real-time monitoring systems powered by ML-based detecti…" at bounding box center [452, 551] width 391 height 115
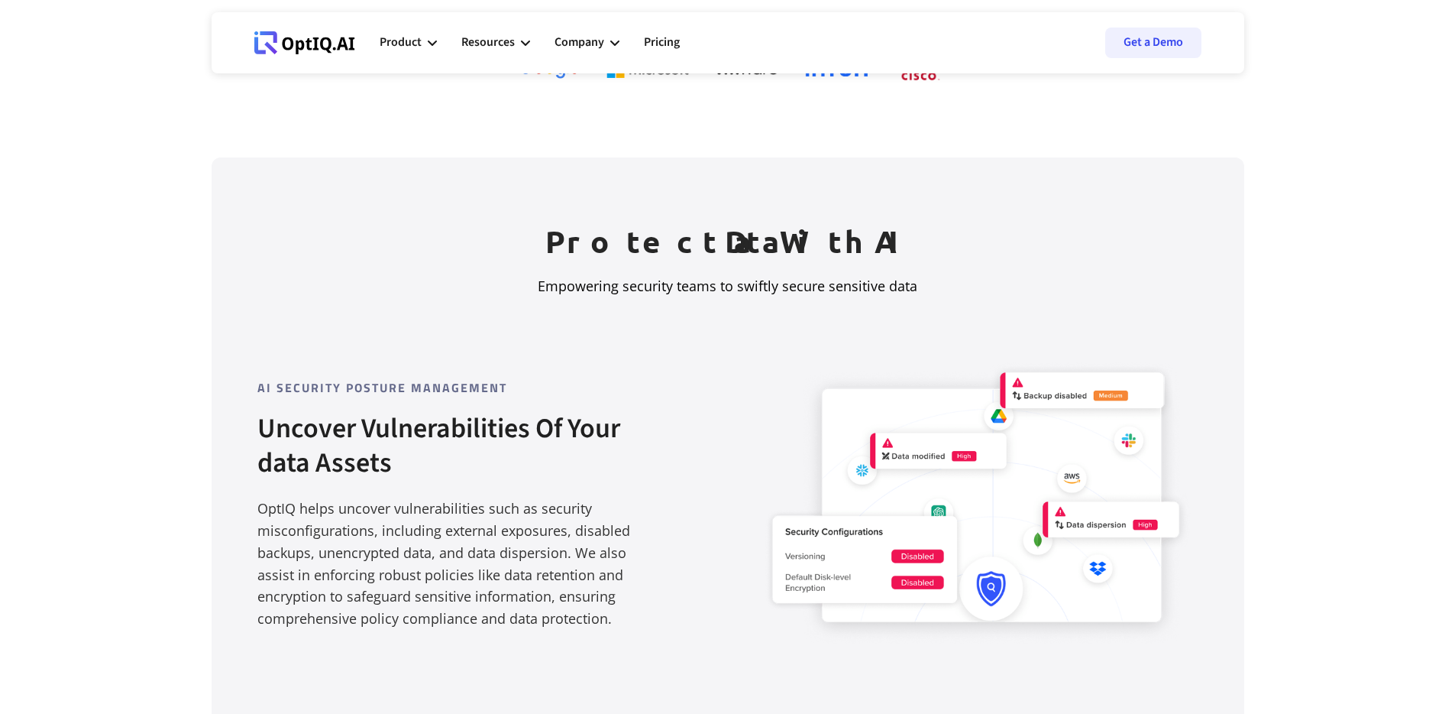
scroll to position [669, 0]
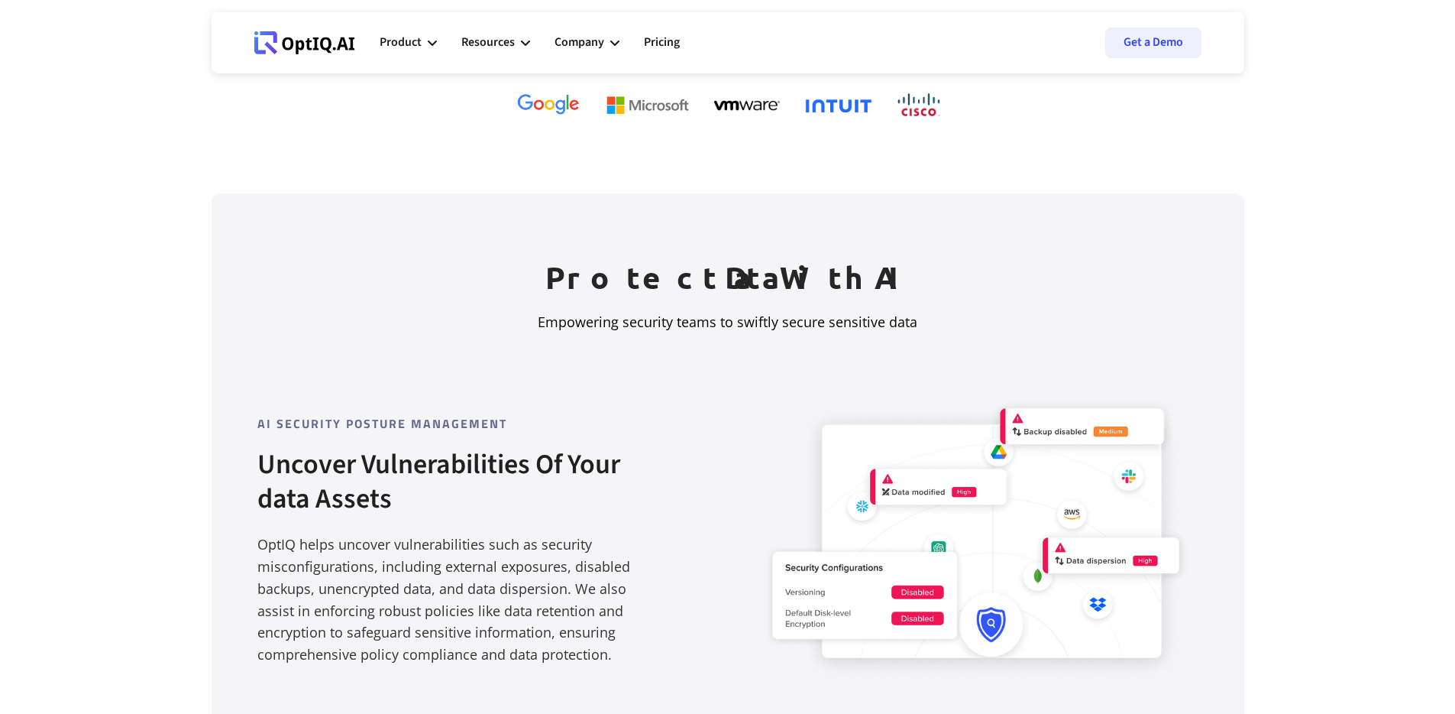
click at [520, 533] on div "OptIQ helps uncover vulnerabilities such as security misconfigurations, includi…" at bounding box center [452, 599] width 391 height 132
click at [520, 581] on div "OptIQ helps uncover vulnerabilities such as security misconfigurations, includi…" at bounding box center [452, 599] width 391 height 132
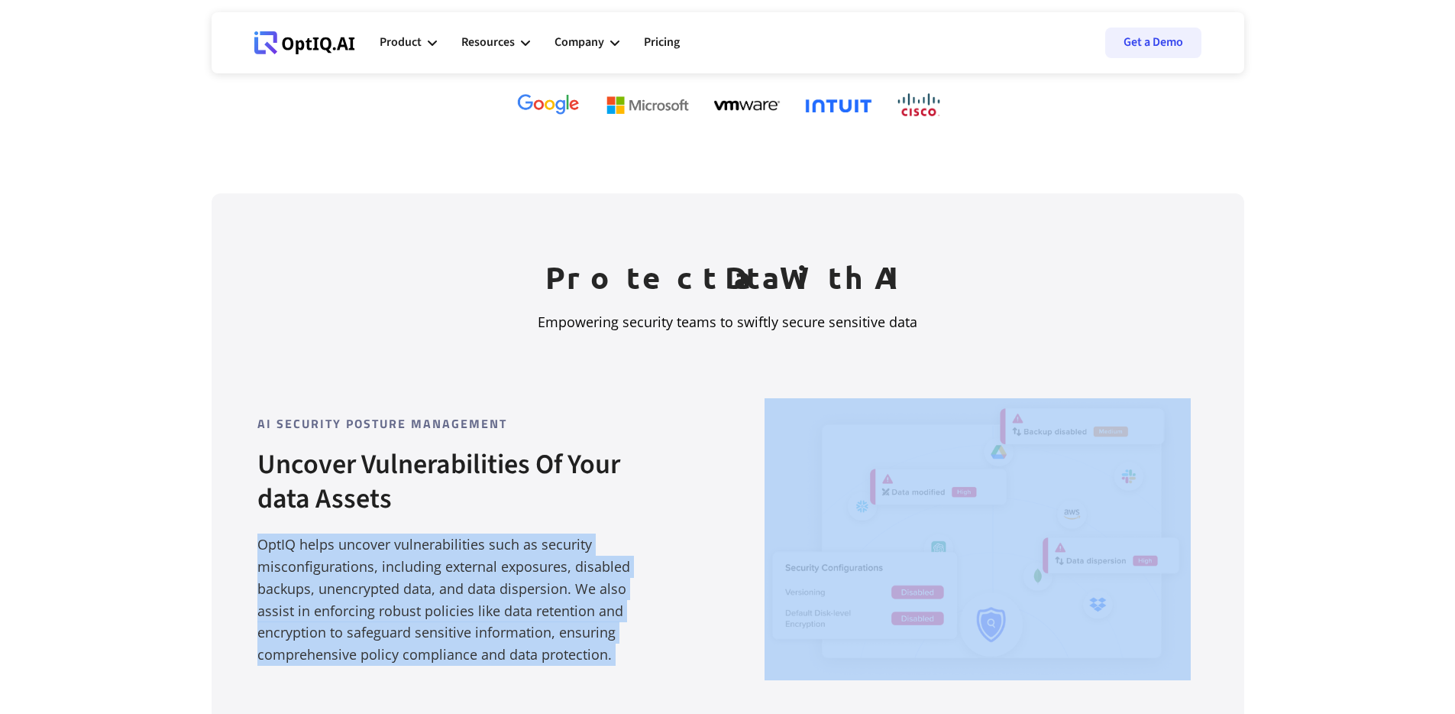
click at [520, 581] on div "OptIQ helps uncover vulnerabilities such as security misconfigurations, includi…" at bounding box center [452, 599] width 391 height 132
click at [557, 630] on div "OptIQ helps uncover vulnerabilities such as security misconfigurations, includi…" at bounding box center [452, 599] width 391 height 132
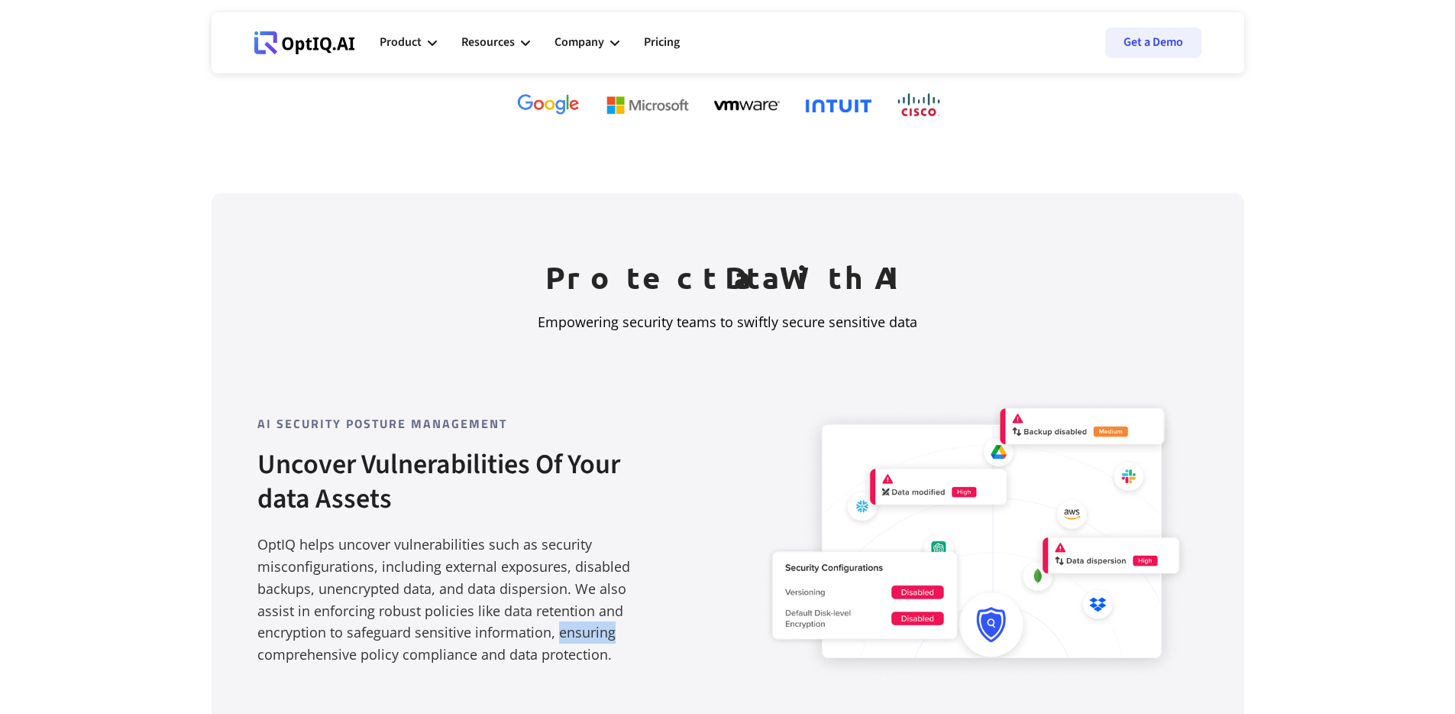
click at [557, 630] on div "OptIQ helps uncover vulnerabilities such as security misconfigurations, includi…" at bounding box center [452, 599] width 391 height 132
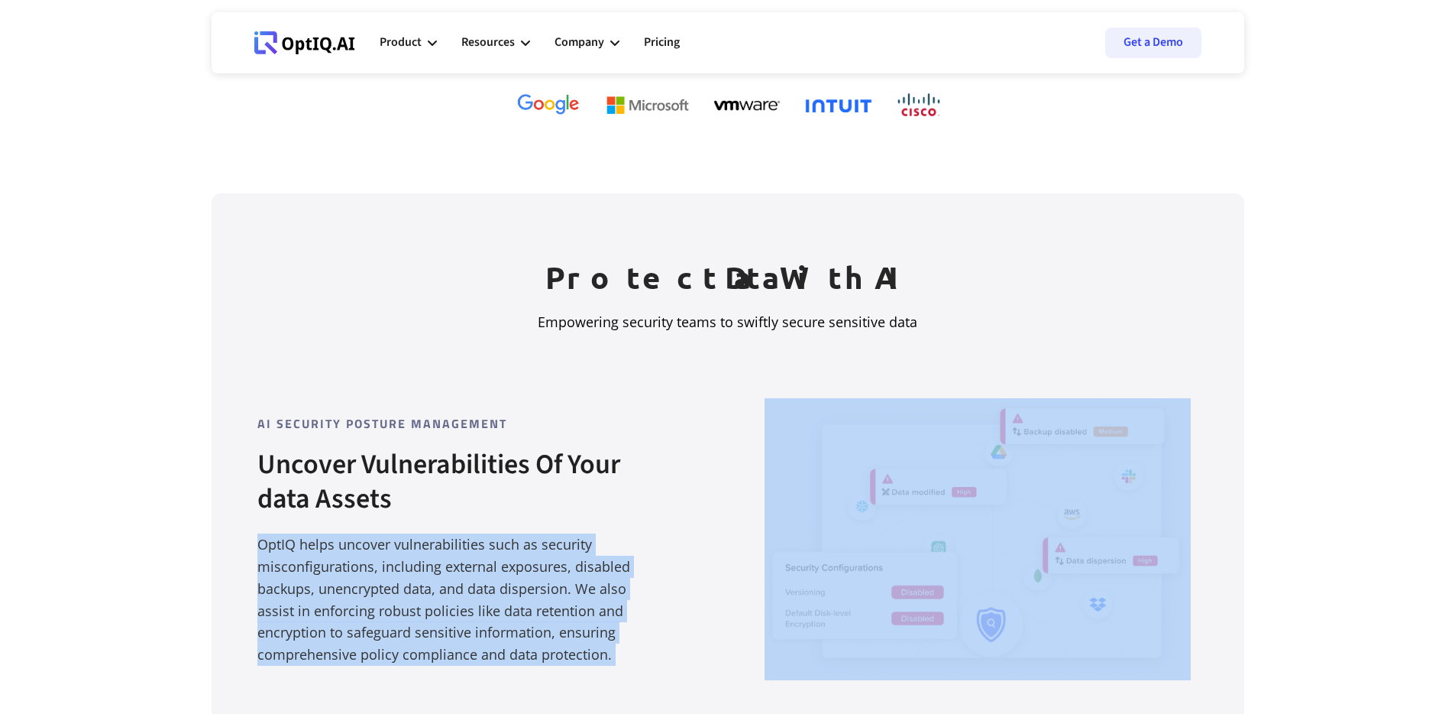
click at [557, 630] on div "OptIQ helps uncover vulnerabilities such as security misconfigurations, includi…" at bounding box center [452, 599] width 391 height 132
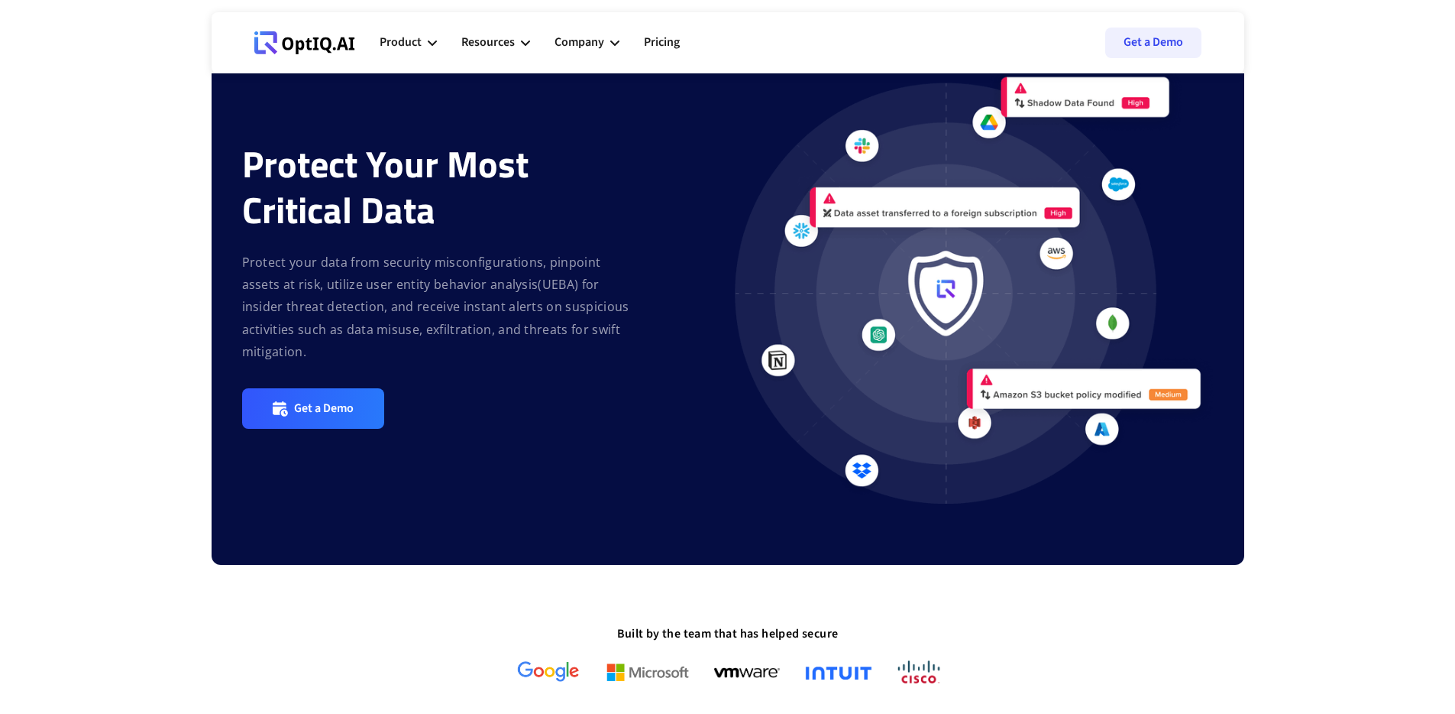
scroll to position [0, 0]
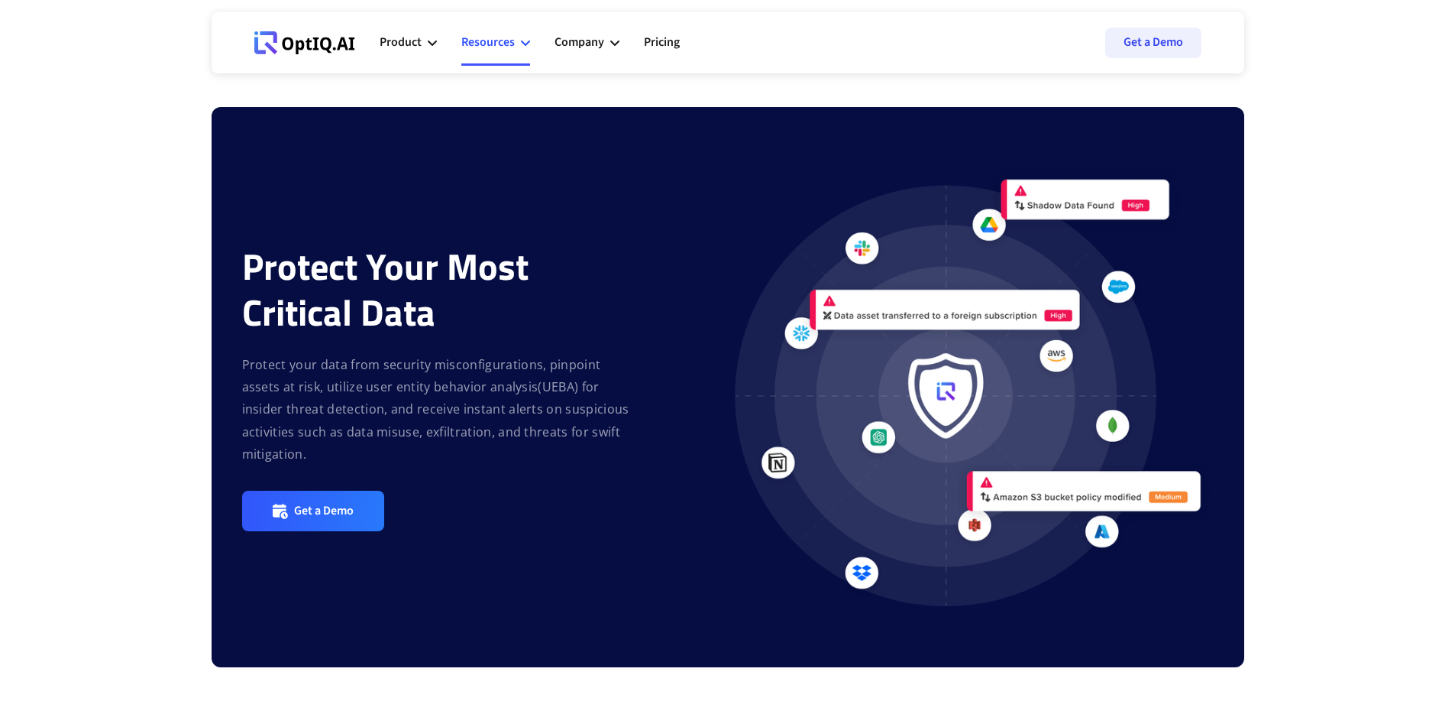
click at [474, 47] on div "Resources" at bounding box center [487, 42] width 53 height 21
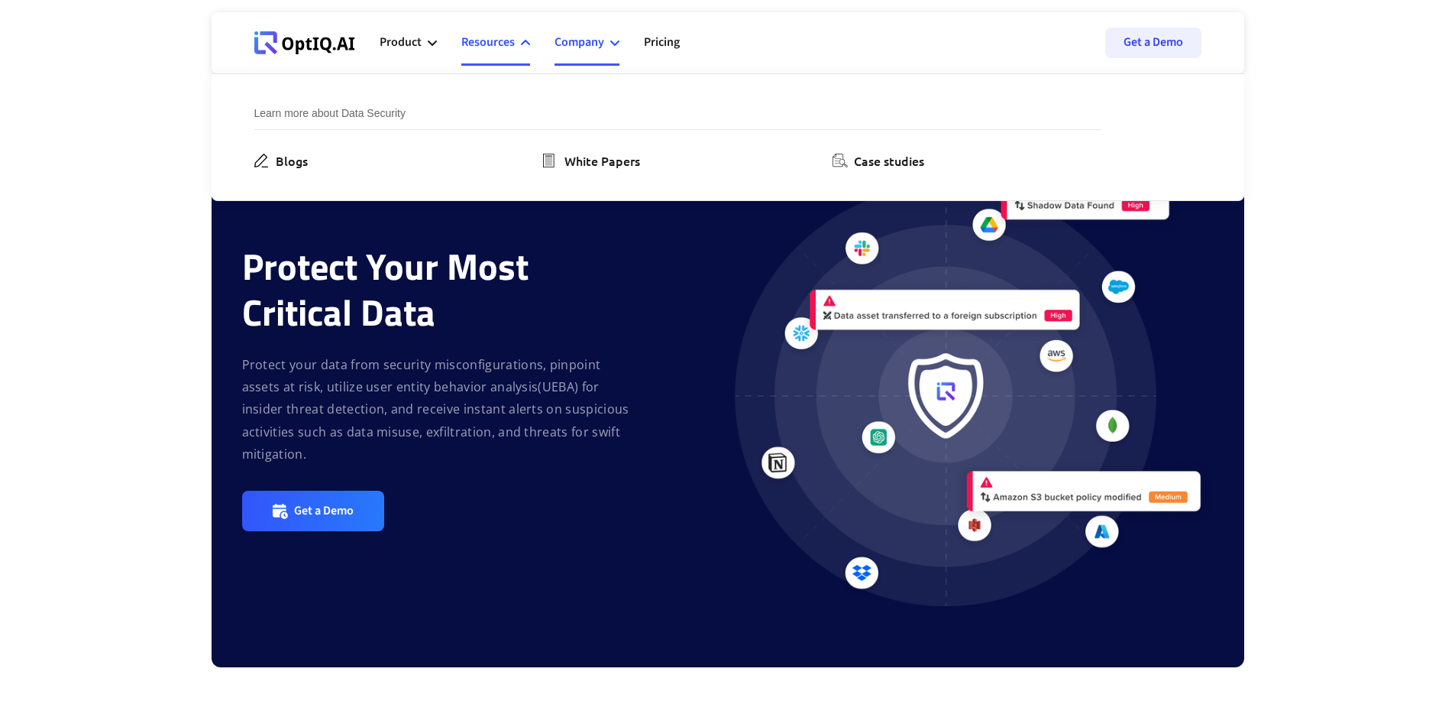
click at [588, 42] on div "Company" at bounding box center [580, 42] width 50 height 21
click at [396, 32] on div "Product" at bounding box center [401, 42] width 42 height 21
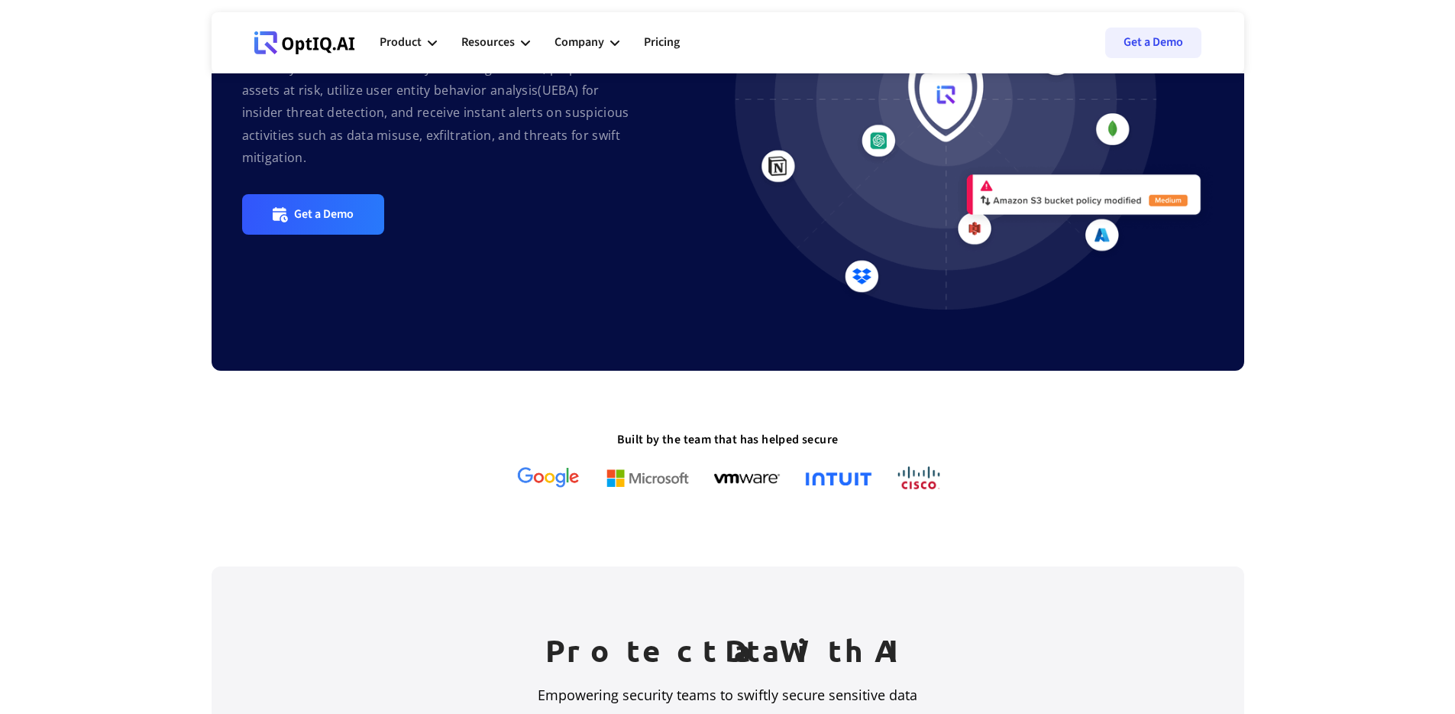
scroll to position [211, 0]
